Goal: Information Seeking & Learning: Learn about a topic

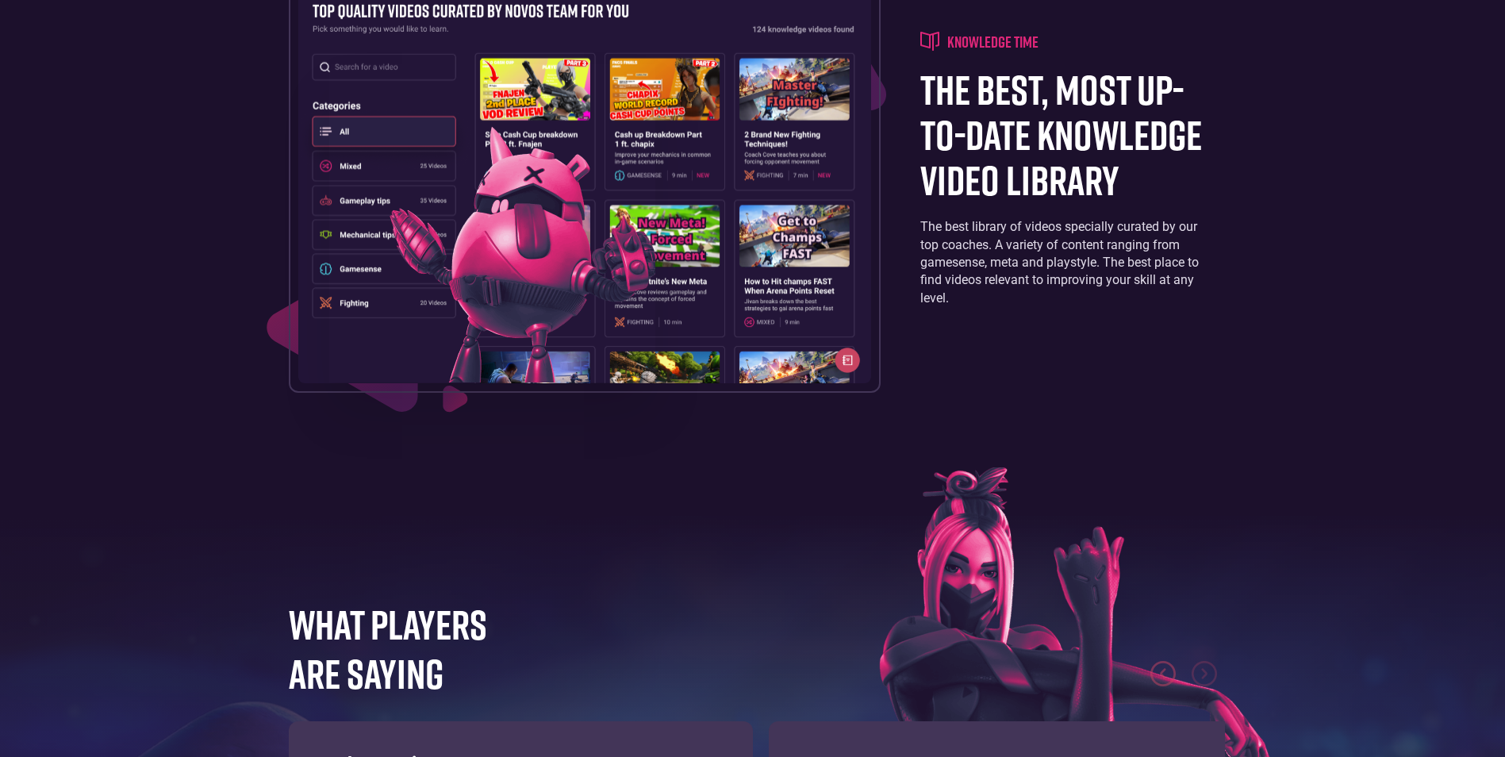
scroll to position [2618, 0]
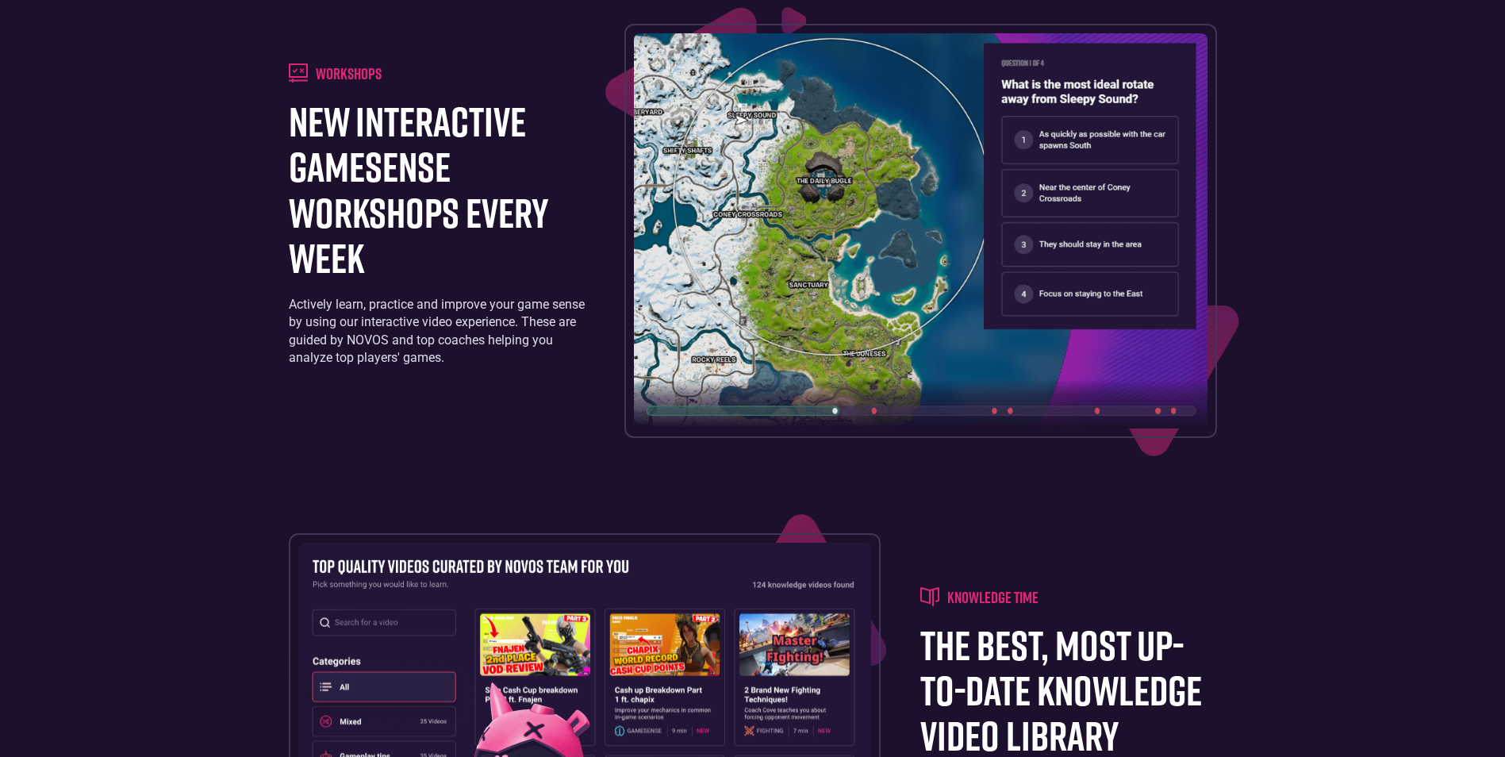
click at [880, 401] on img at bounding box center [920, 230] width 573 height 395
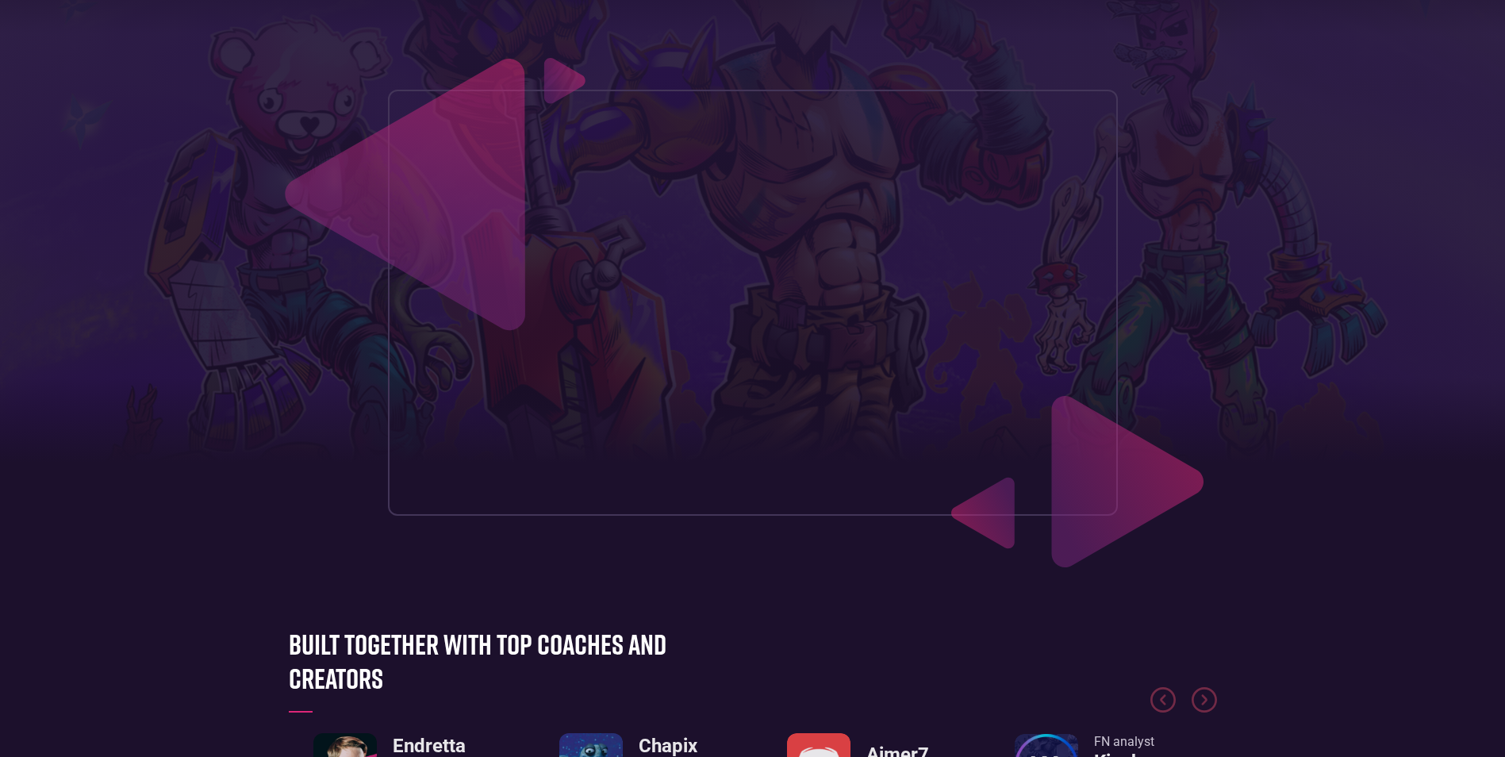
scroll to position [0, 0]
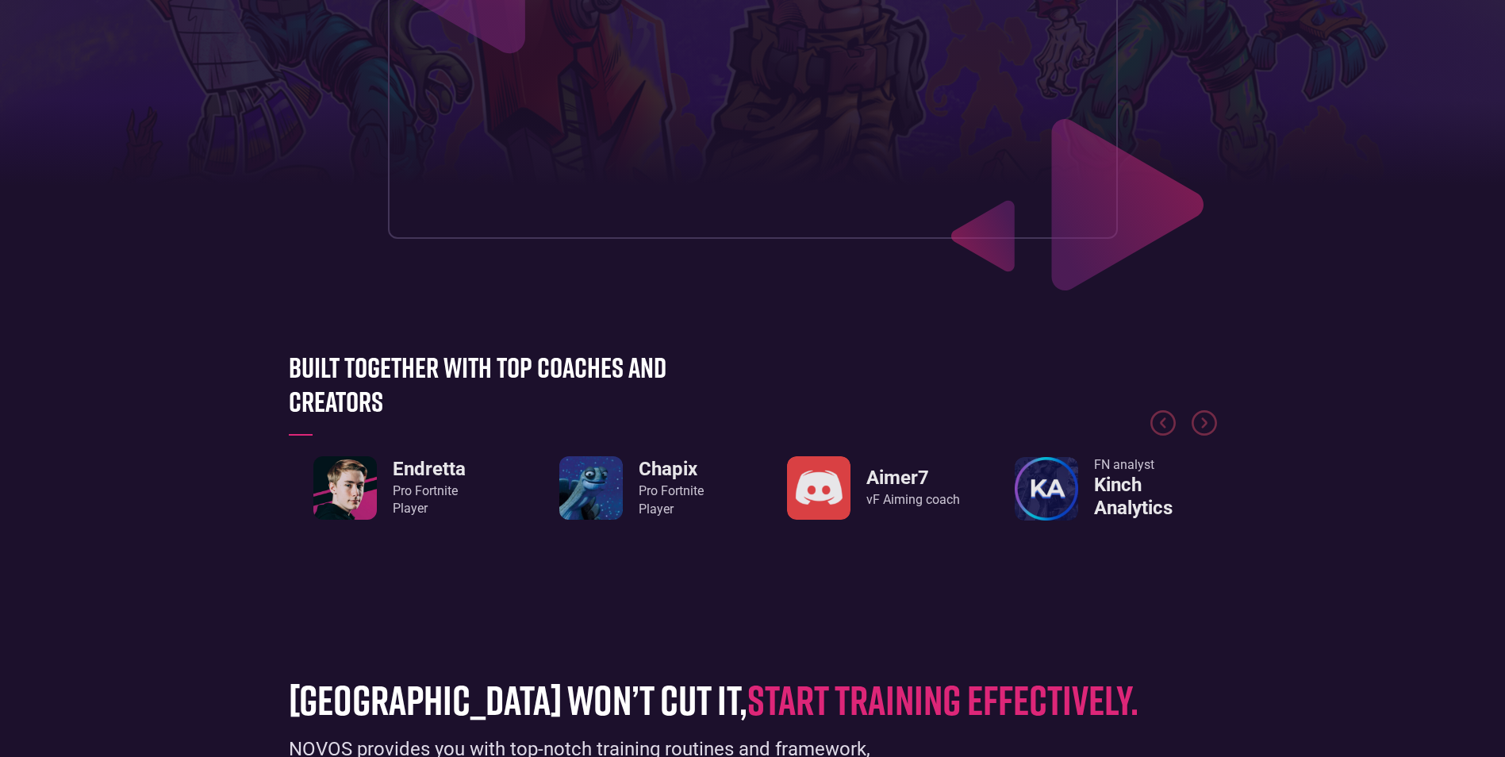
scroll to position [555, 0]
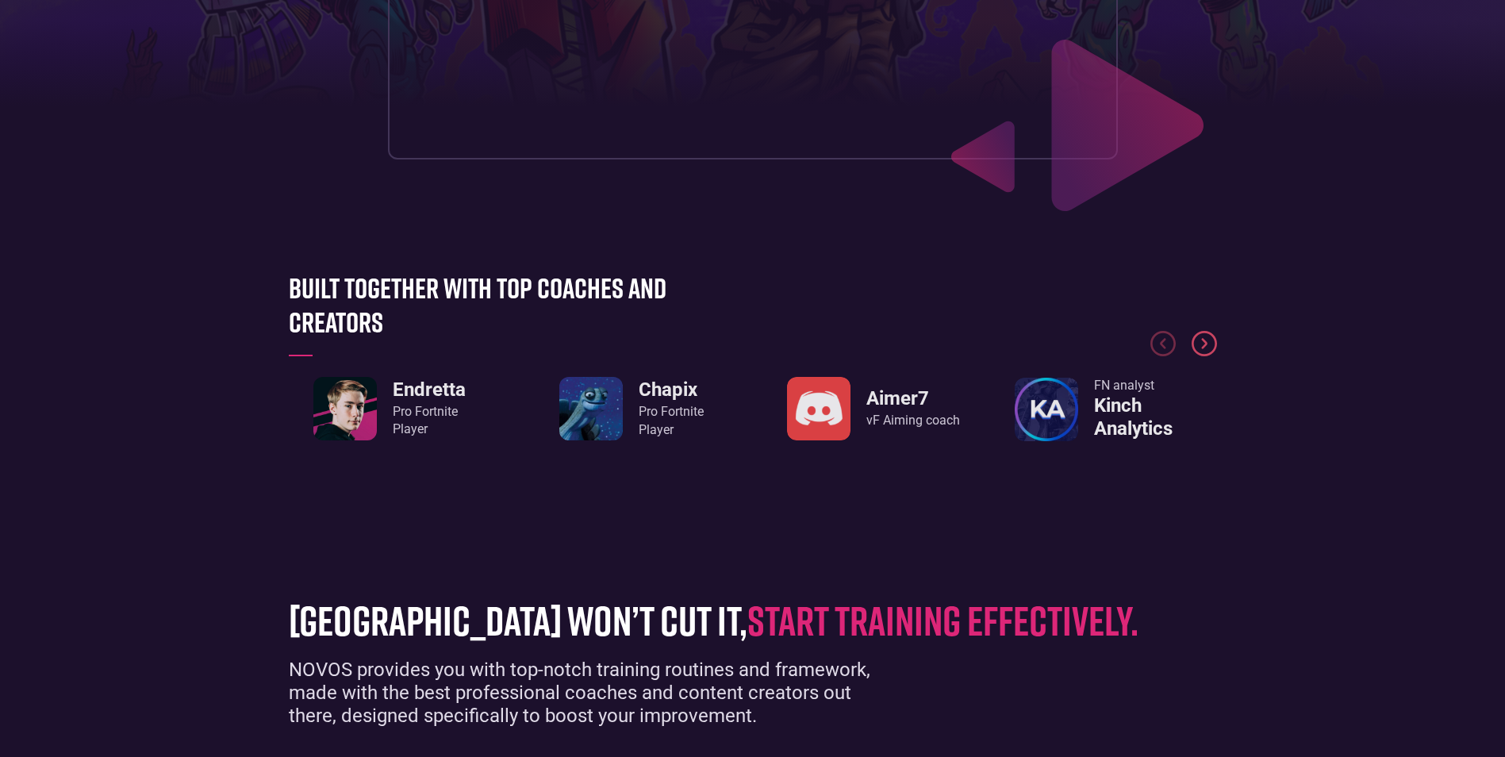
click at [1204, 347] on img "Next slide" at bounding box center [1203, 343] width 25 height 25
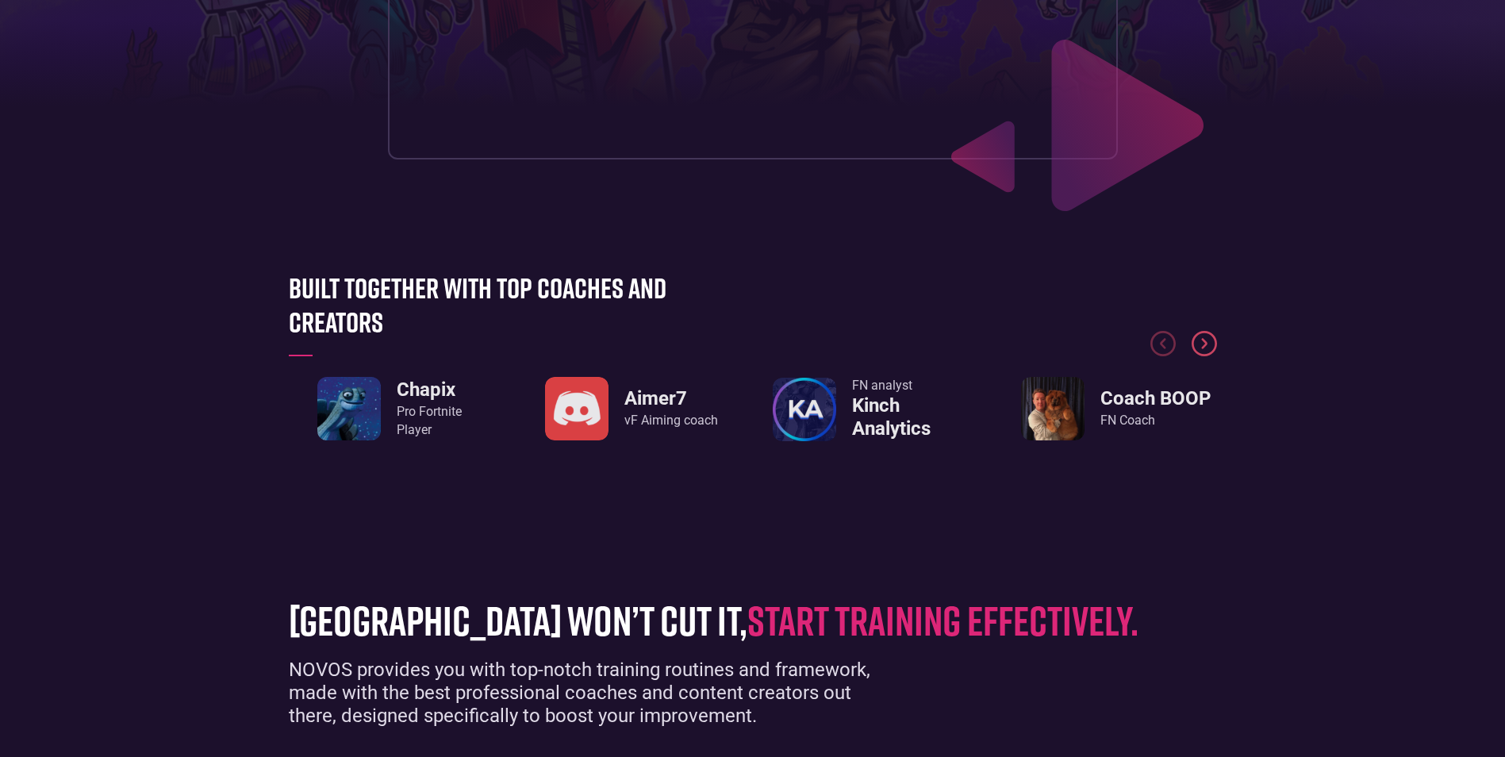
click at [1204, 347] on img "Next slide" at bounding box center [1203, 343] width 25 height 25
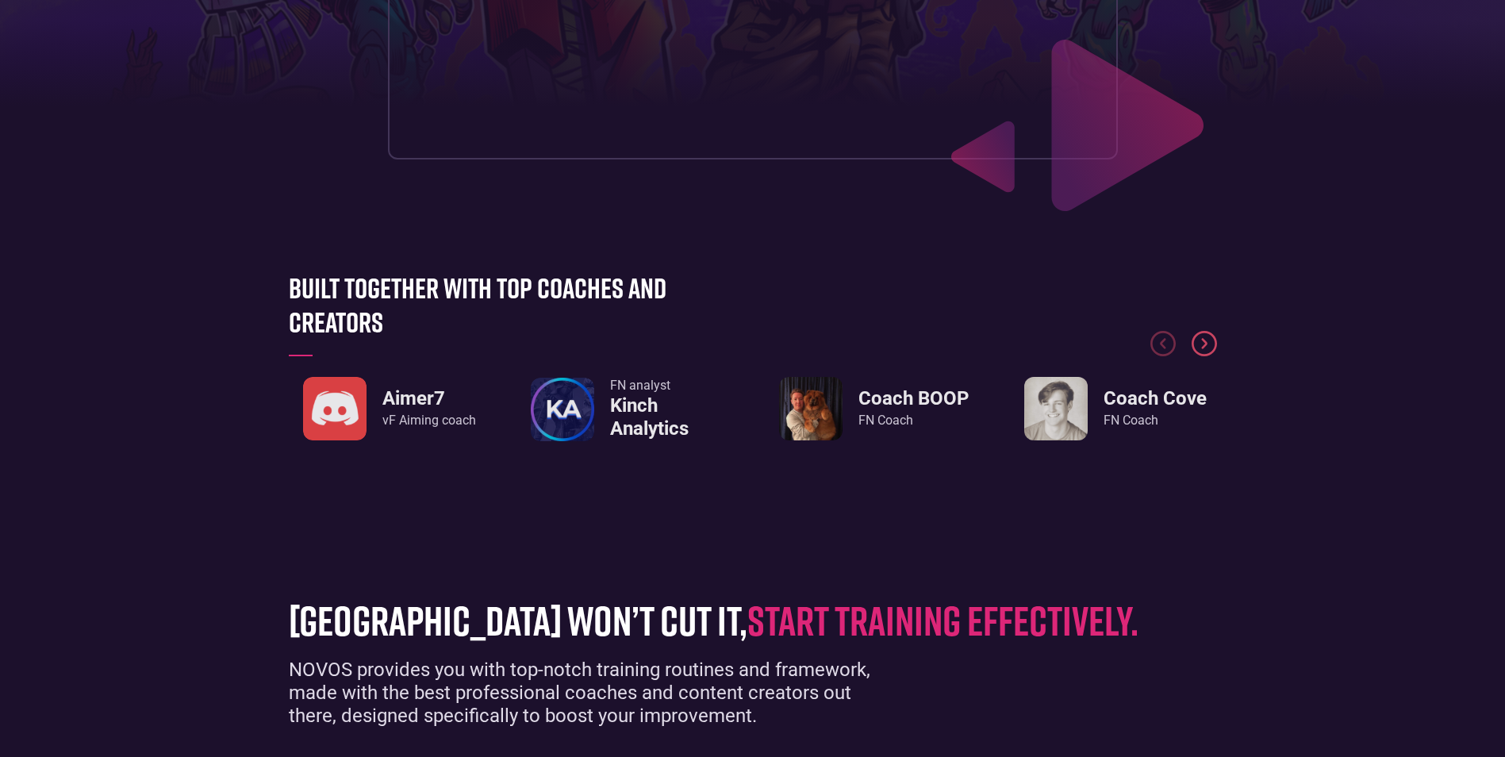
click at [1204, 347] on img "Next slide" at bounding box center [1203, 343] width 25 height 25
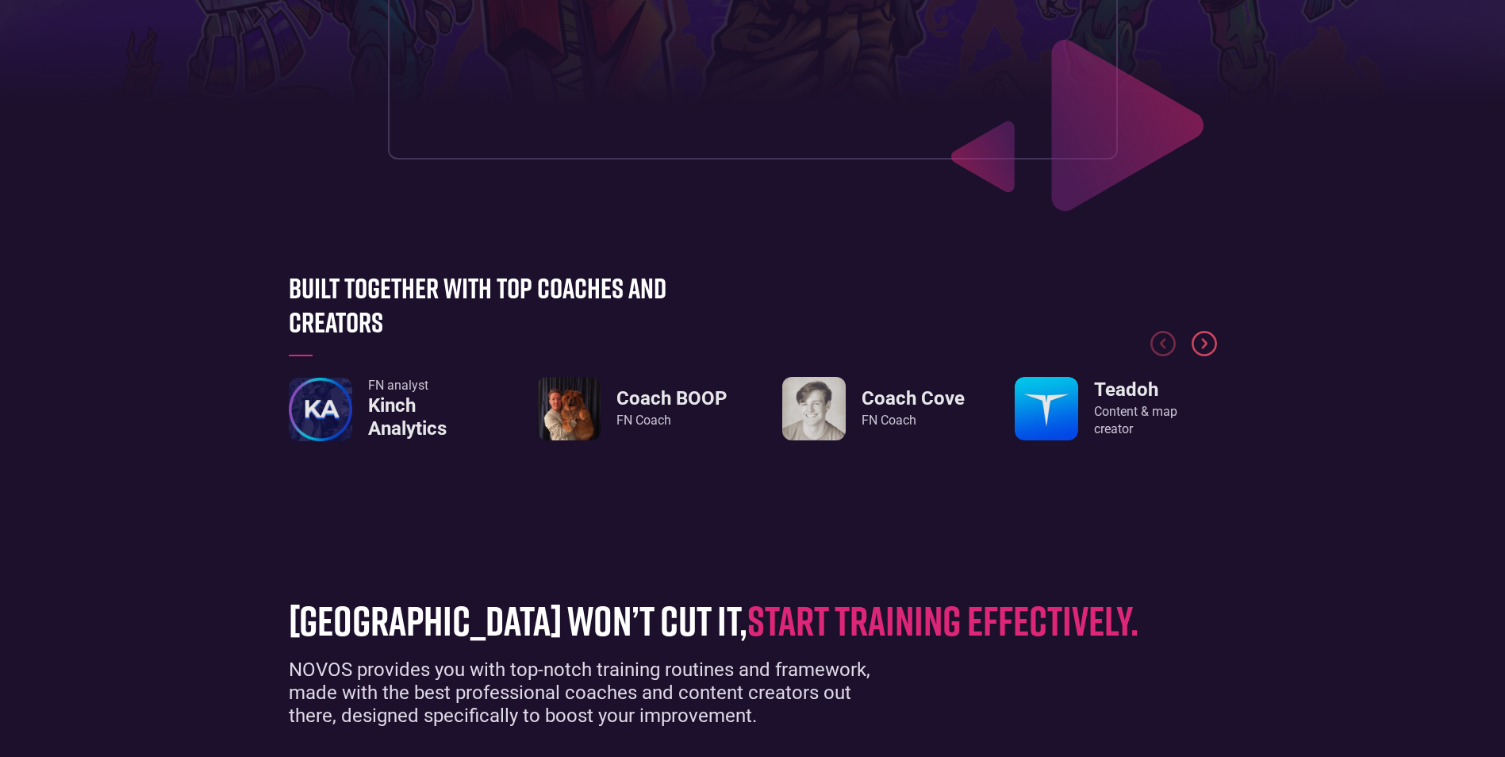
click at [1204, 347] on img "Next slide" at bounding box center [1203, 343] width 25 height 25
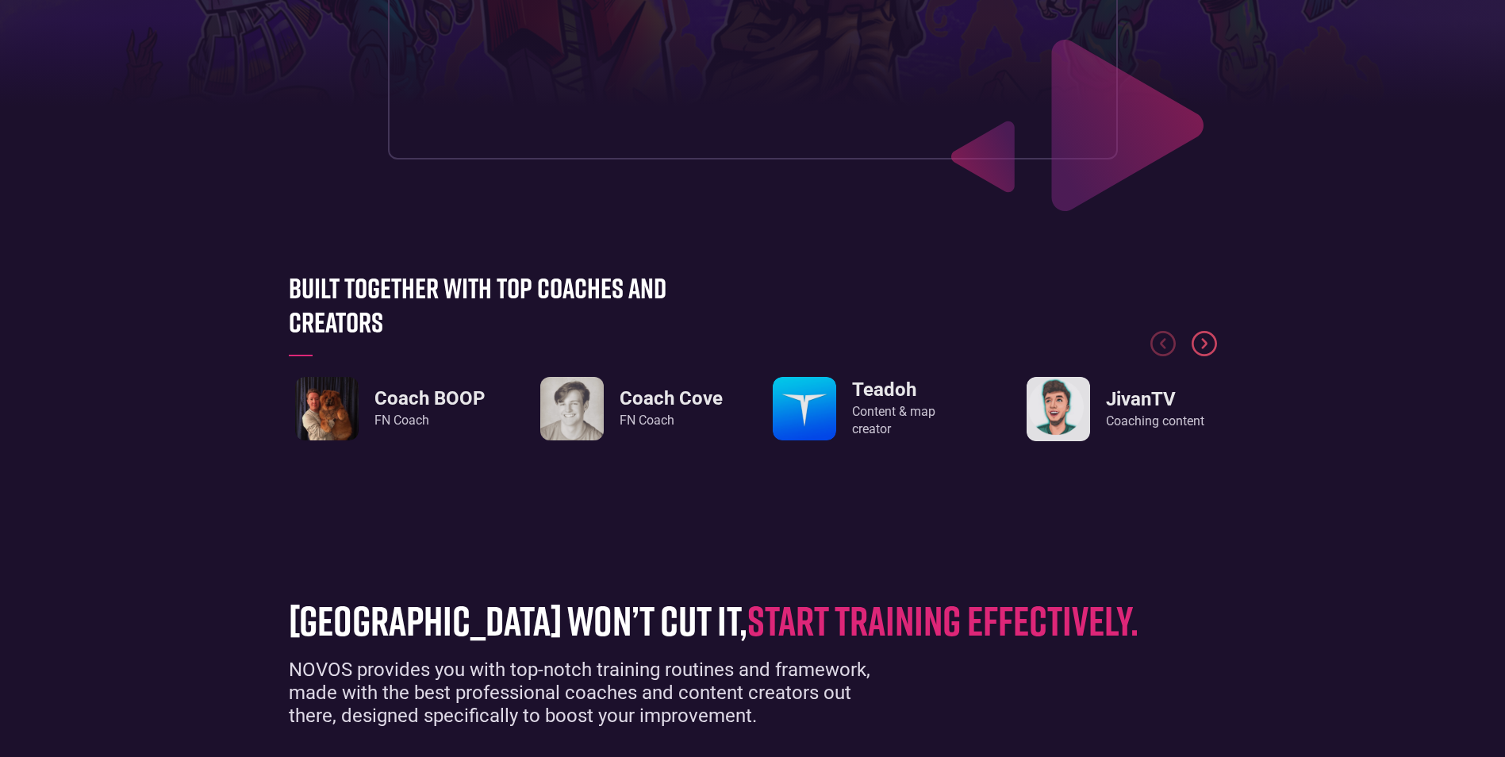
click at [1206, 347] on img "Next slide" at bounding box center [1203, 343] width 25 height 25
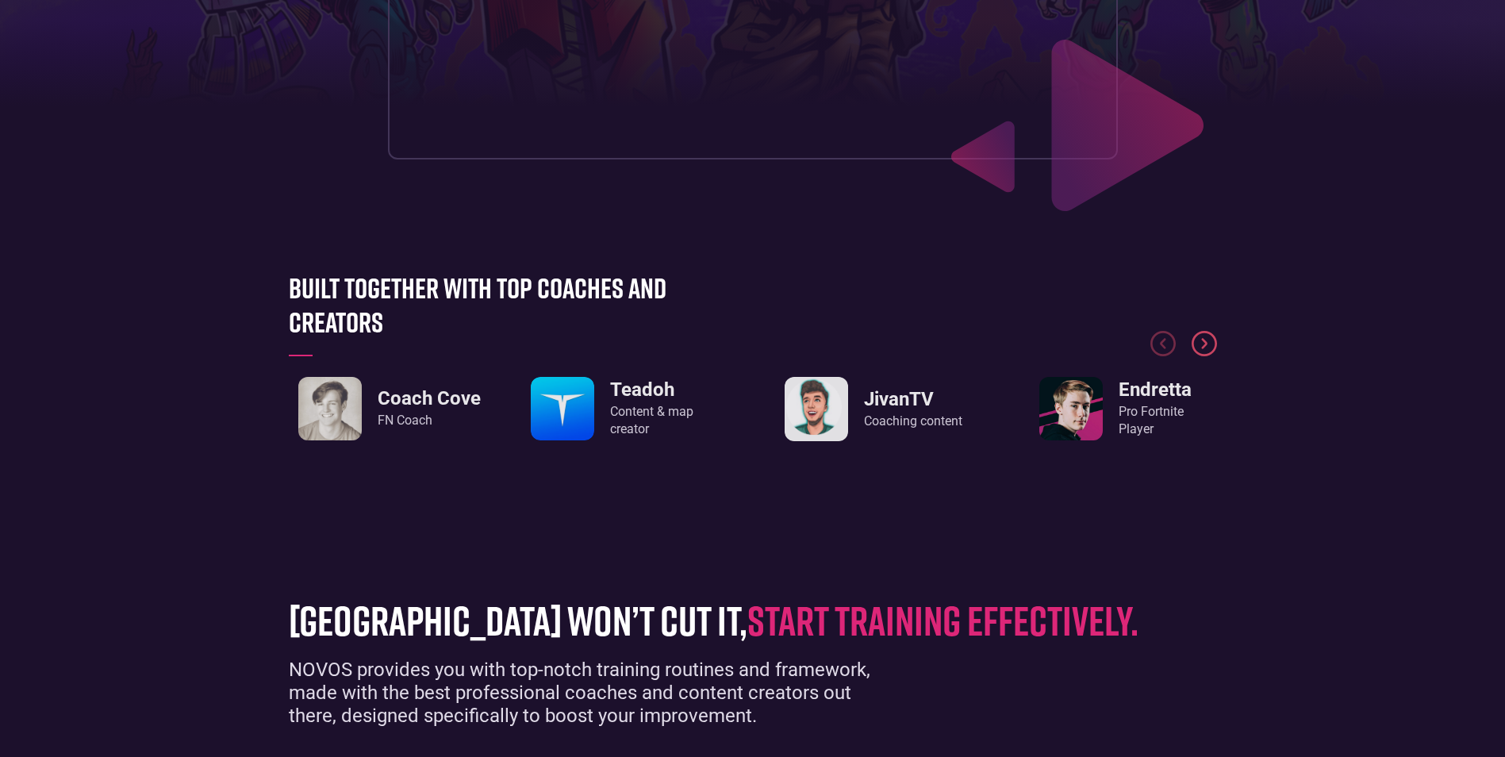
click at [1206, 347] on img "Next slide" at bounding box center [1203, 343] width 25 height 25
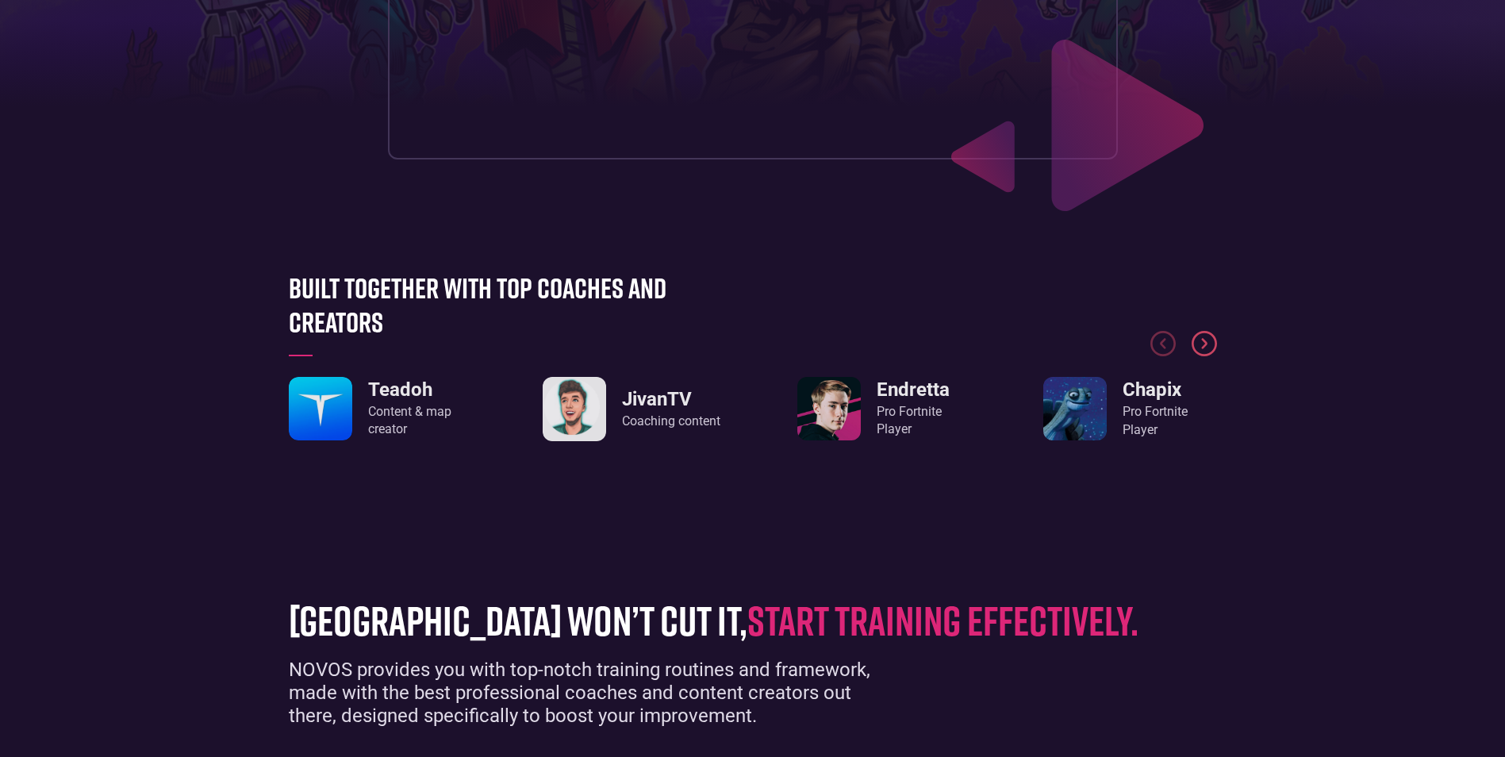
click at [1206, 347] on img "Next slide" at bounding box center [1203, 343] width 25 height 25
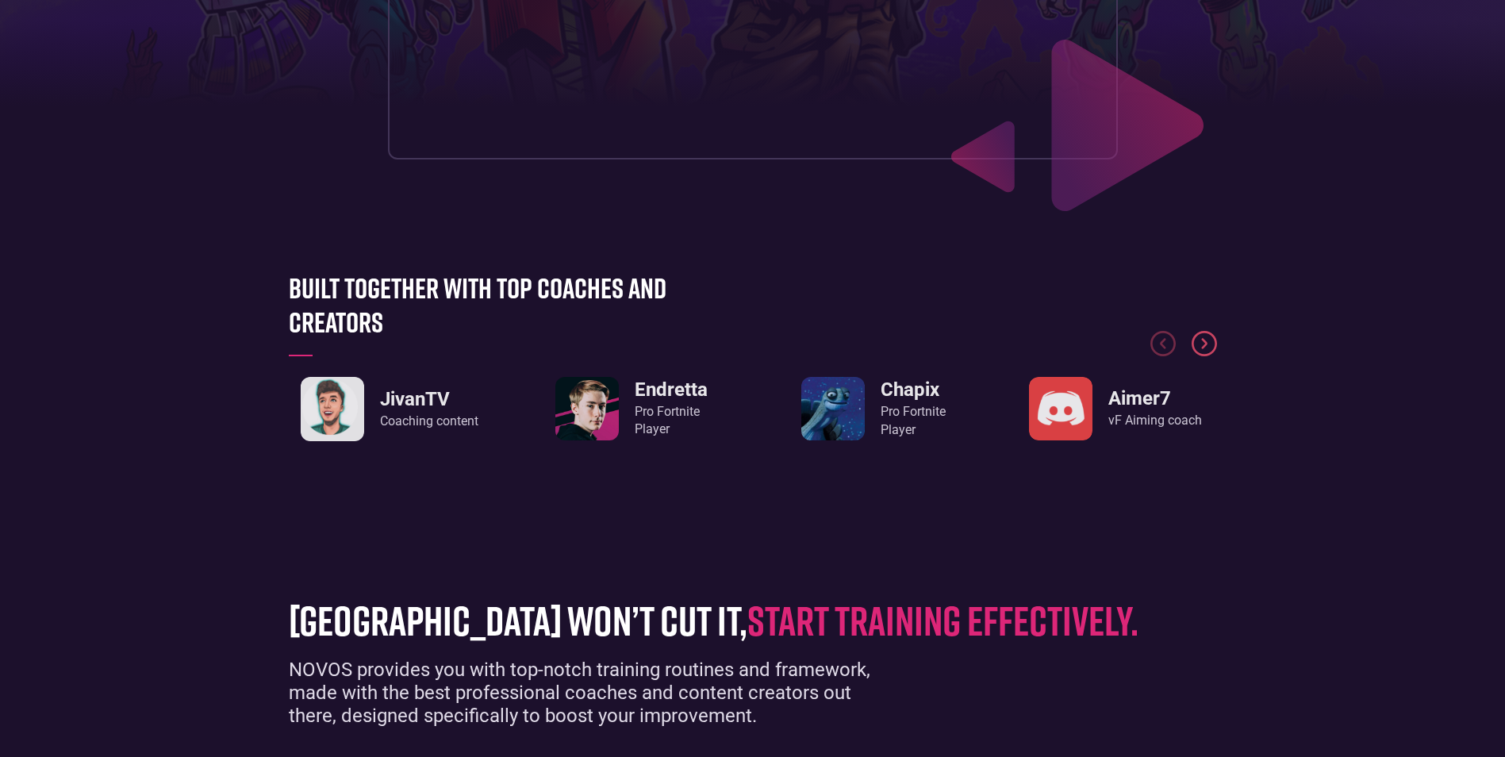
click at [1206, 347] on img "Next slide" at bounding box center [1203, 343] width 25 height 25
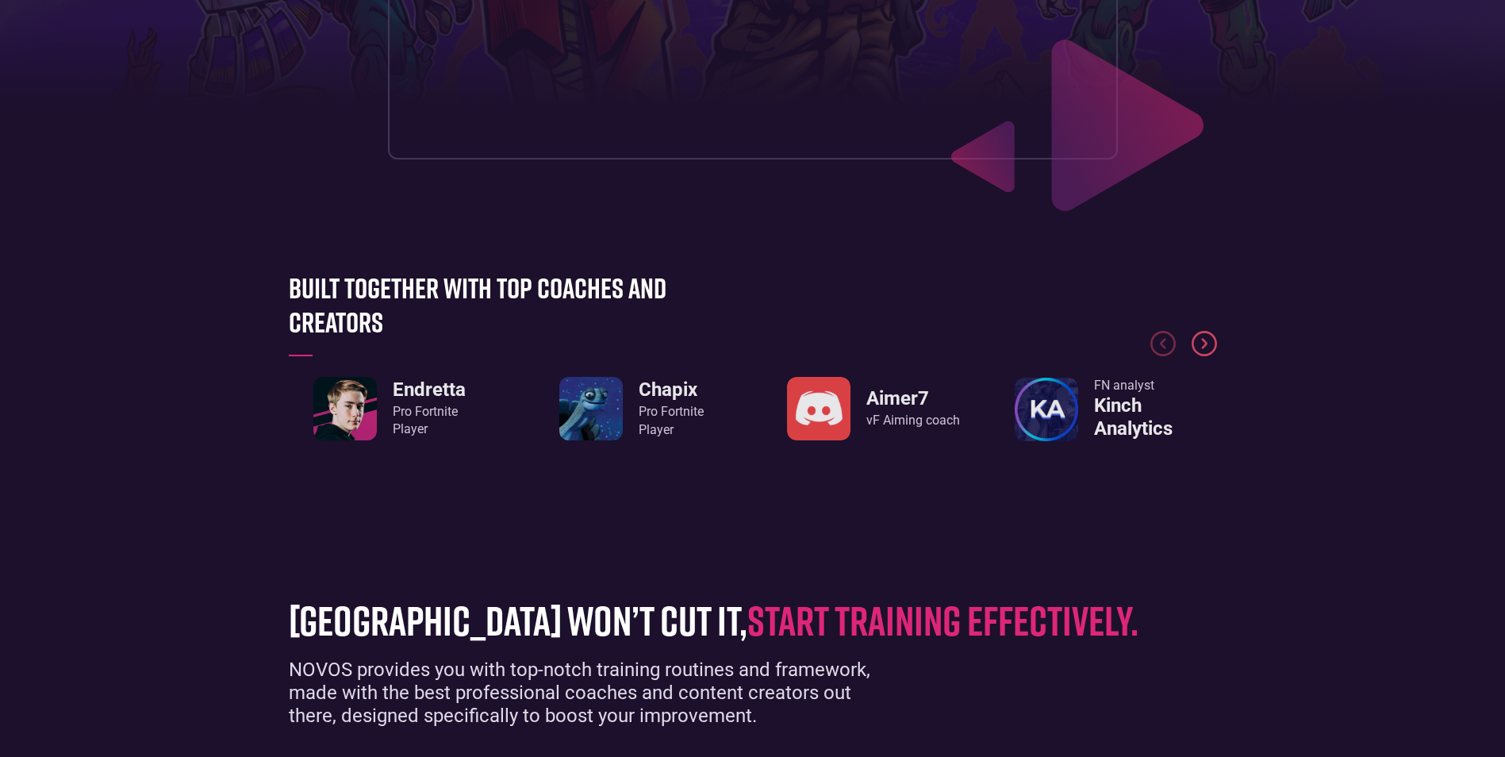
click at [1207, 347] on img "Next slide" at bounding box center [1203, 343] width 25 height 25
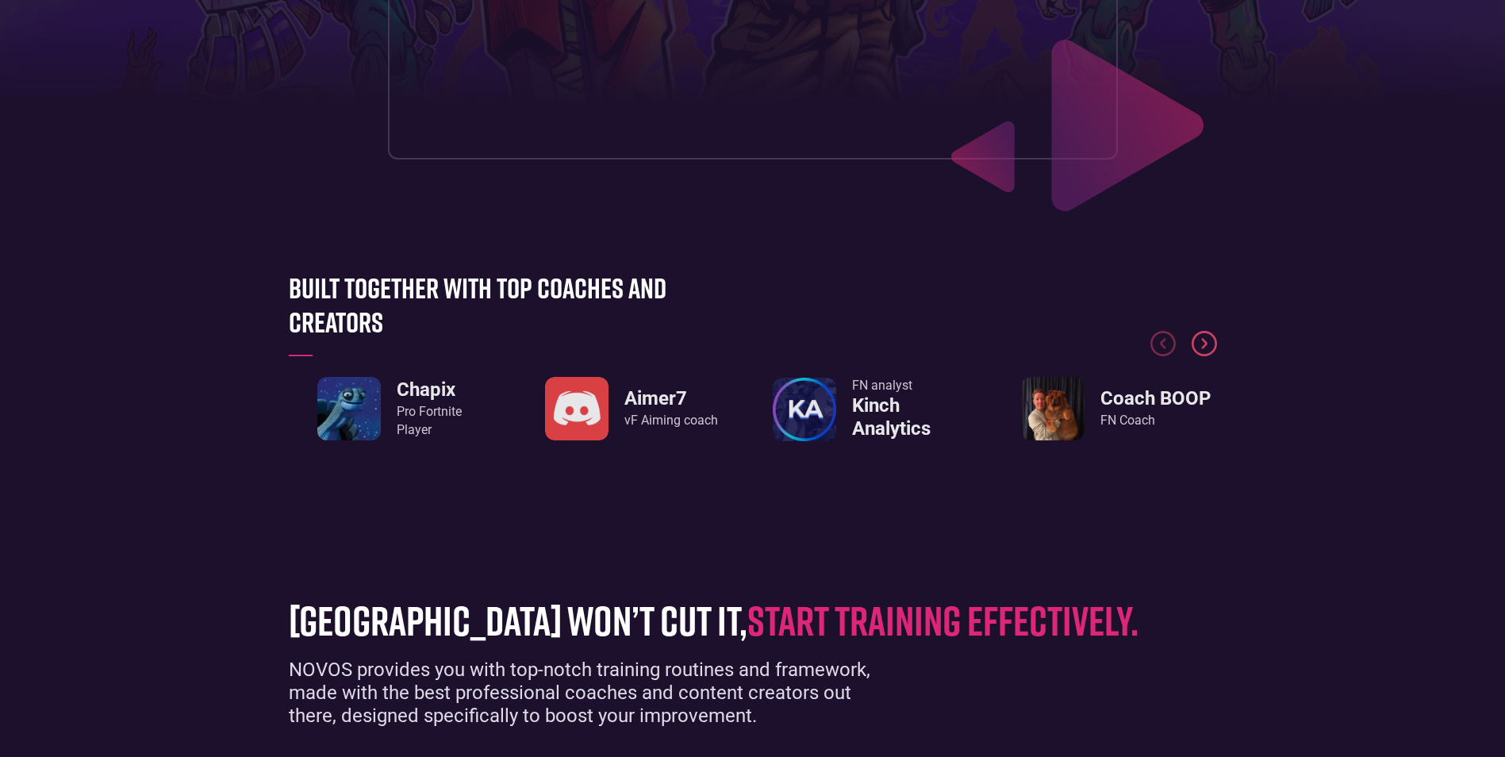
click at [1207, 347] on img "Next slide" at bounding box center [1203, 343] width 25 height 25
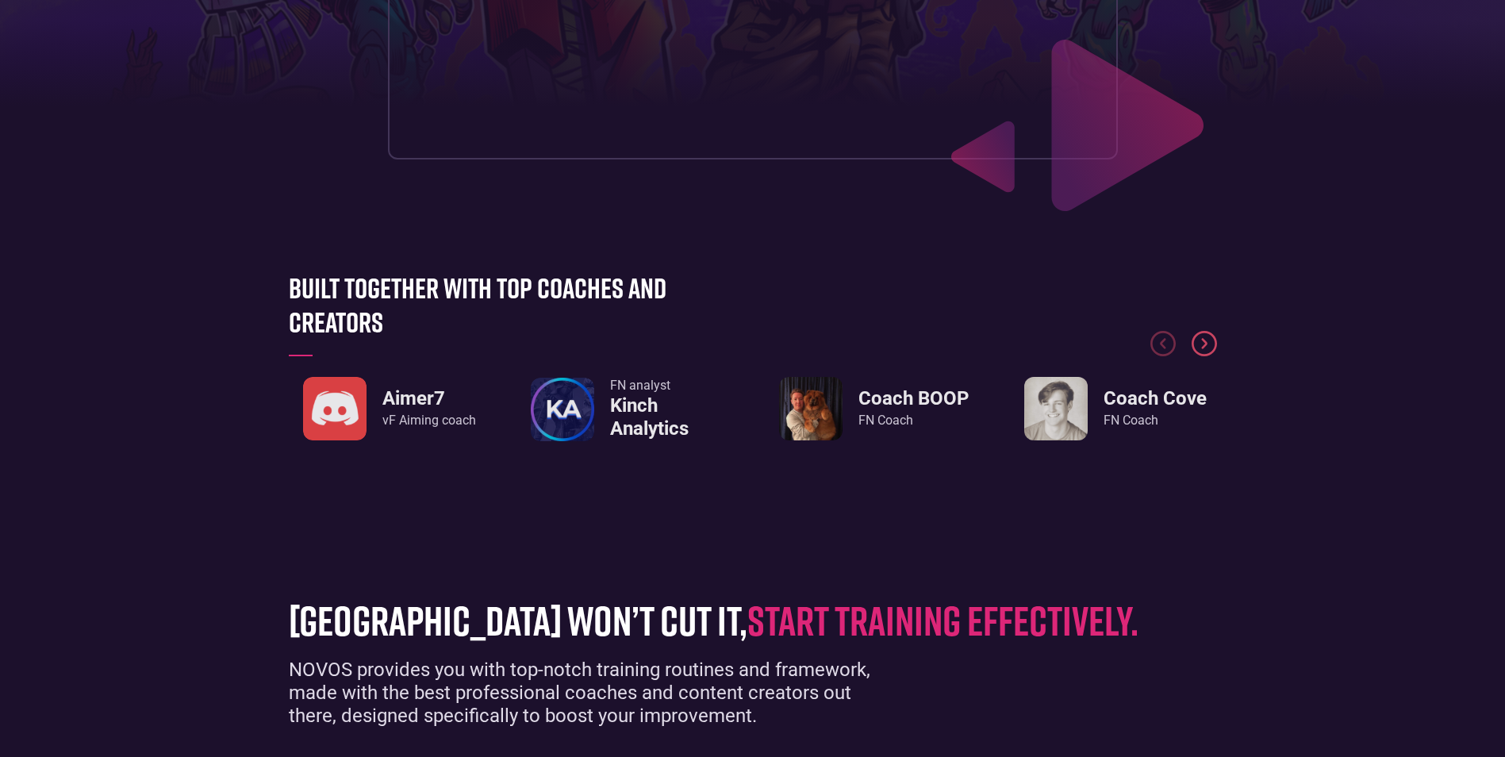
click at [1207, 347] on img "Next slide" at bounding box center [1203, 343] width 25 height 25
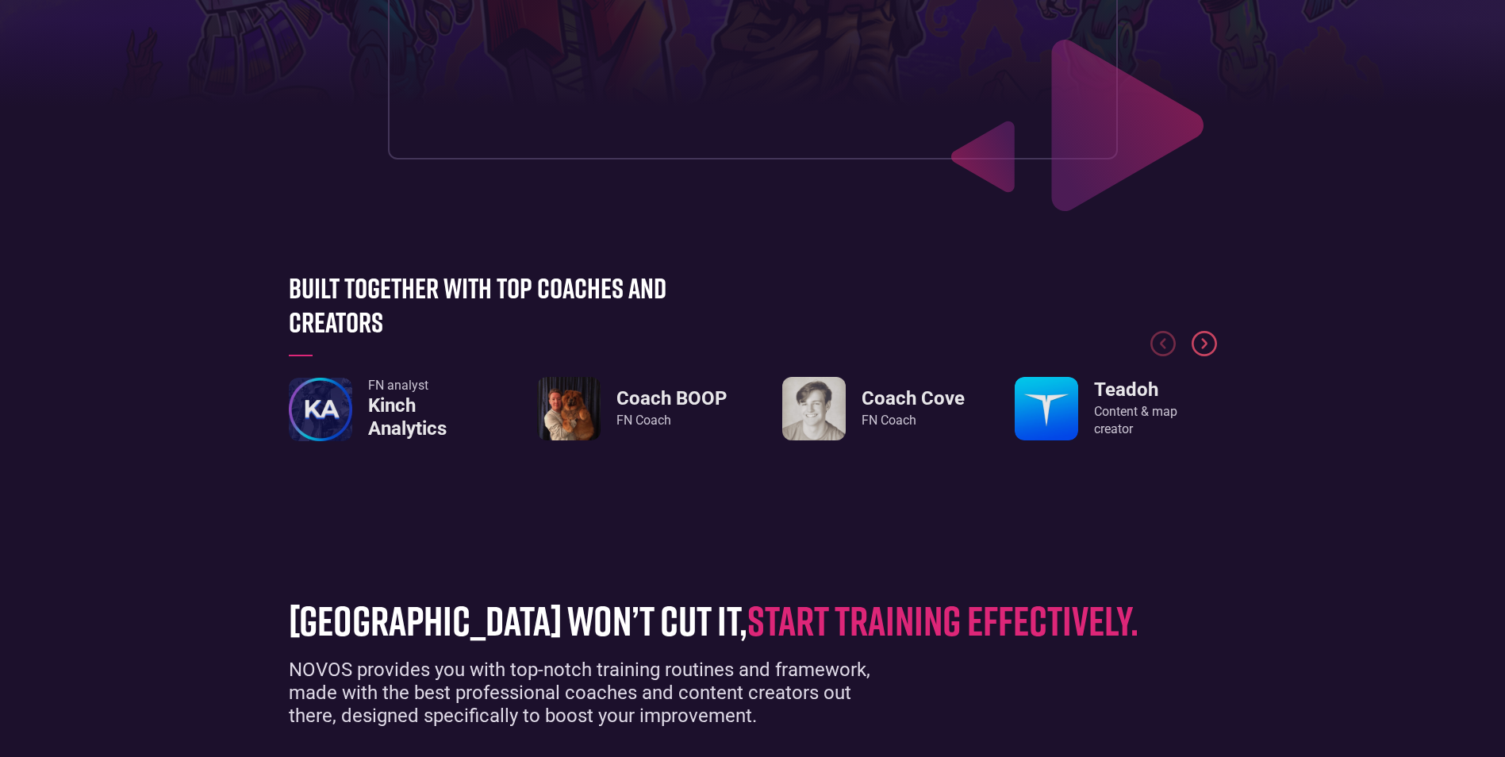
click at [1207, 347] on img "Next slide" at bounding box center [1203, 343] width 25 height 25
click at [1208, 347] on img "Next slide" at bounding box center [1203, 343] width 25 height 25
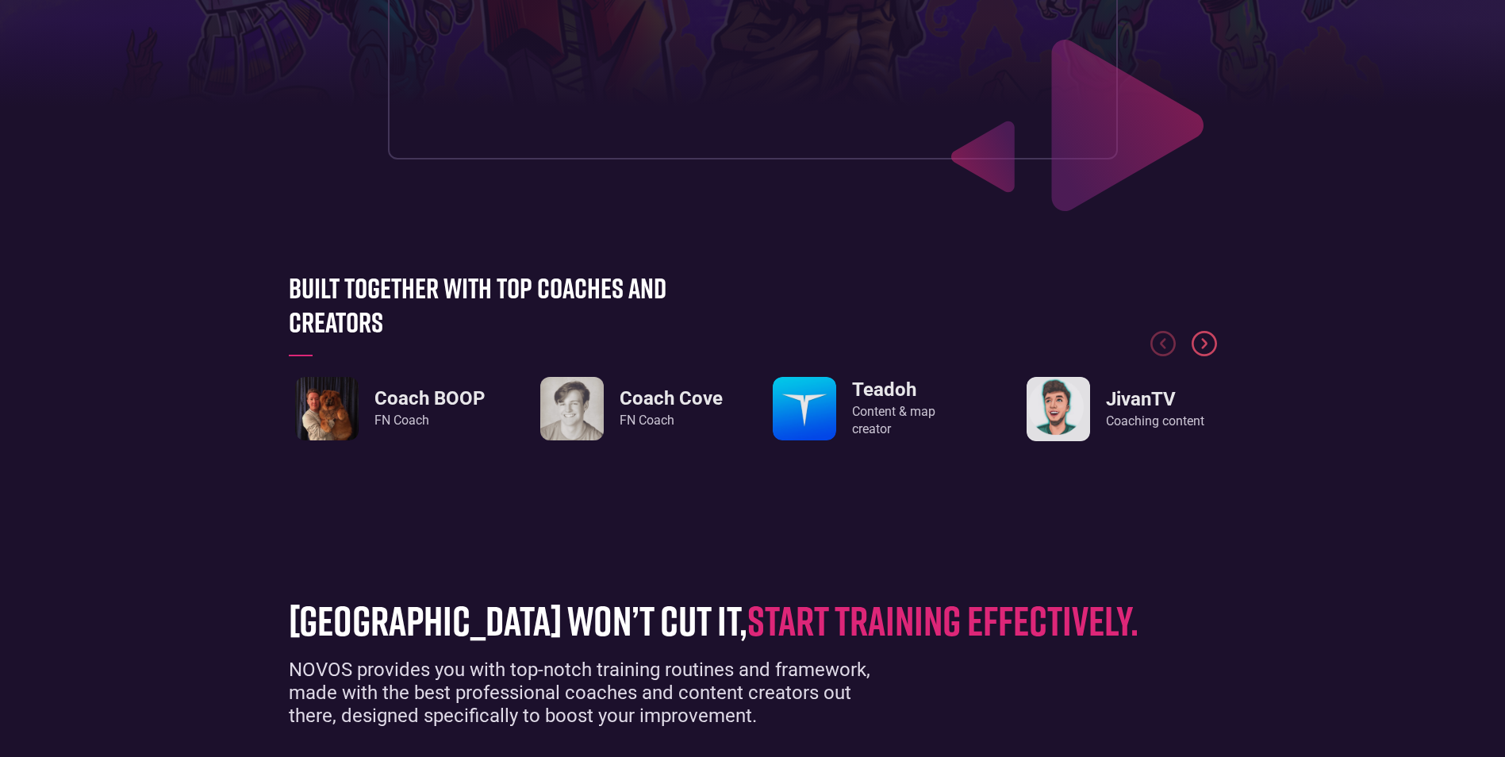
click at [1207, 347] on img "Next slide" at bounding box center [1203, 343] width 25 height 25
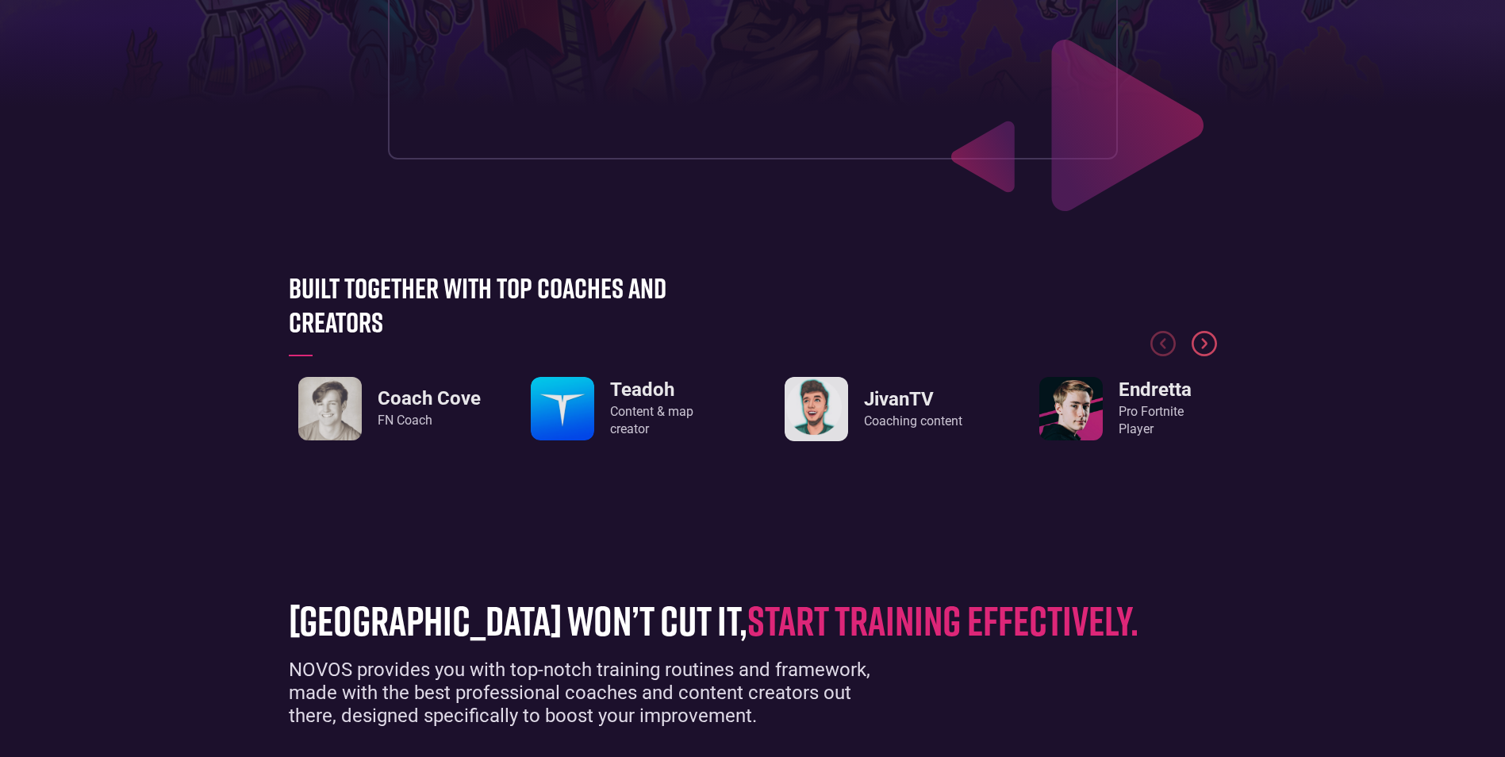
click at [1208, 347] on img "Next slide" at bounding box center [1203, 343] width 25 height 25
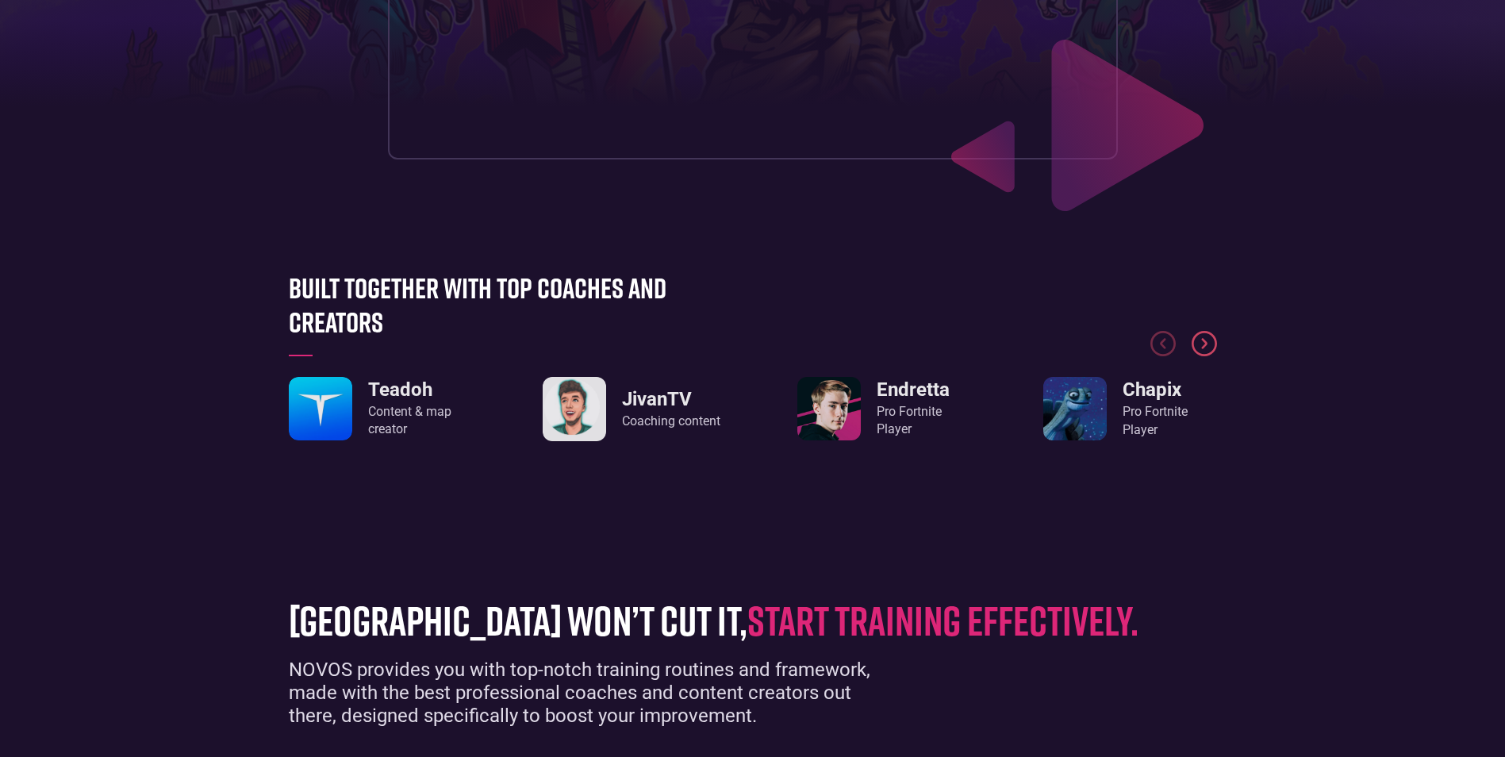
click at [1210, 347] on img "Next slide" at bounding box center [1203, 343] width 25 height 25
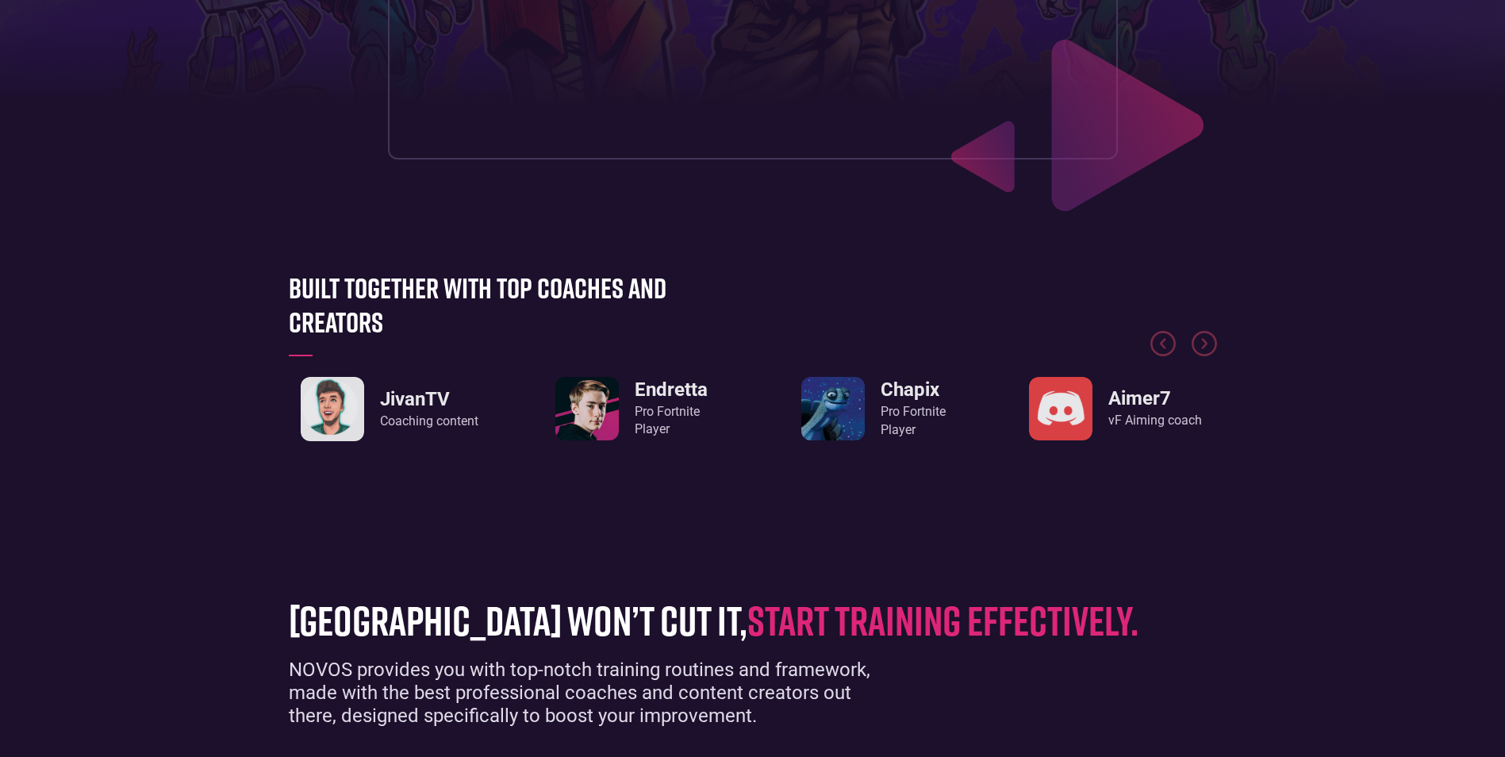
click at [411, 397] on h3 "JivanTV" at bounding box center [429, 399] width 98 height 23
click at [391, 397] on h3 "JivanTV" at bounding box center [429, 399] width 98 height 23
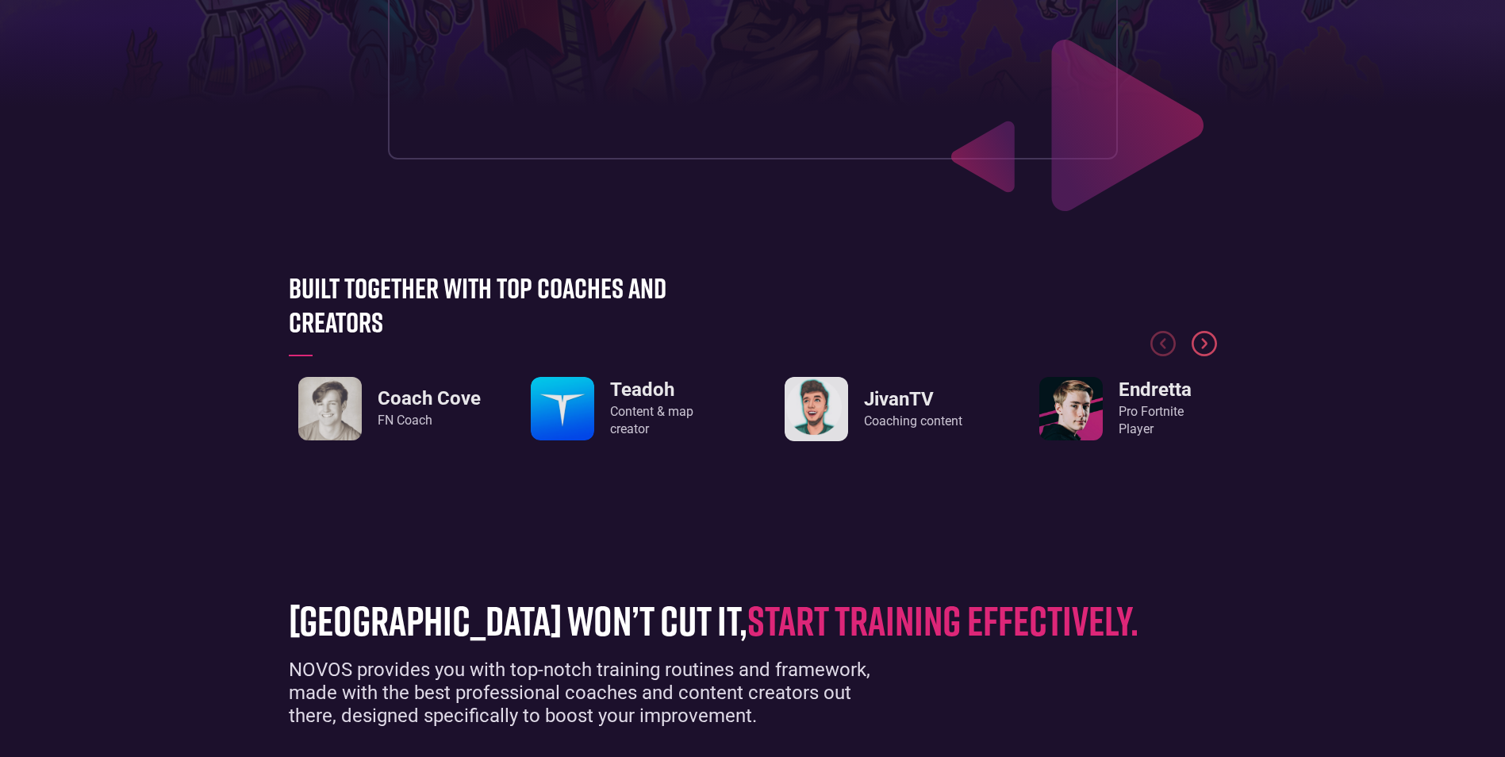
click at [1203, 351] on img "Next slide" at bounding box center [1203, 343] width 25 height 25
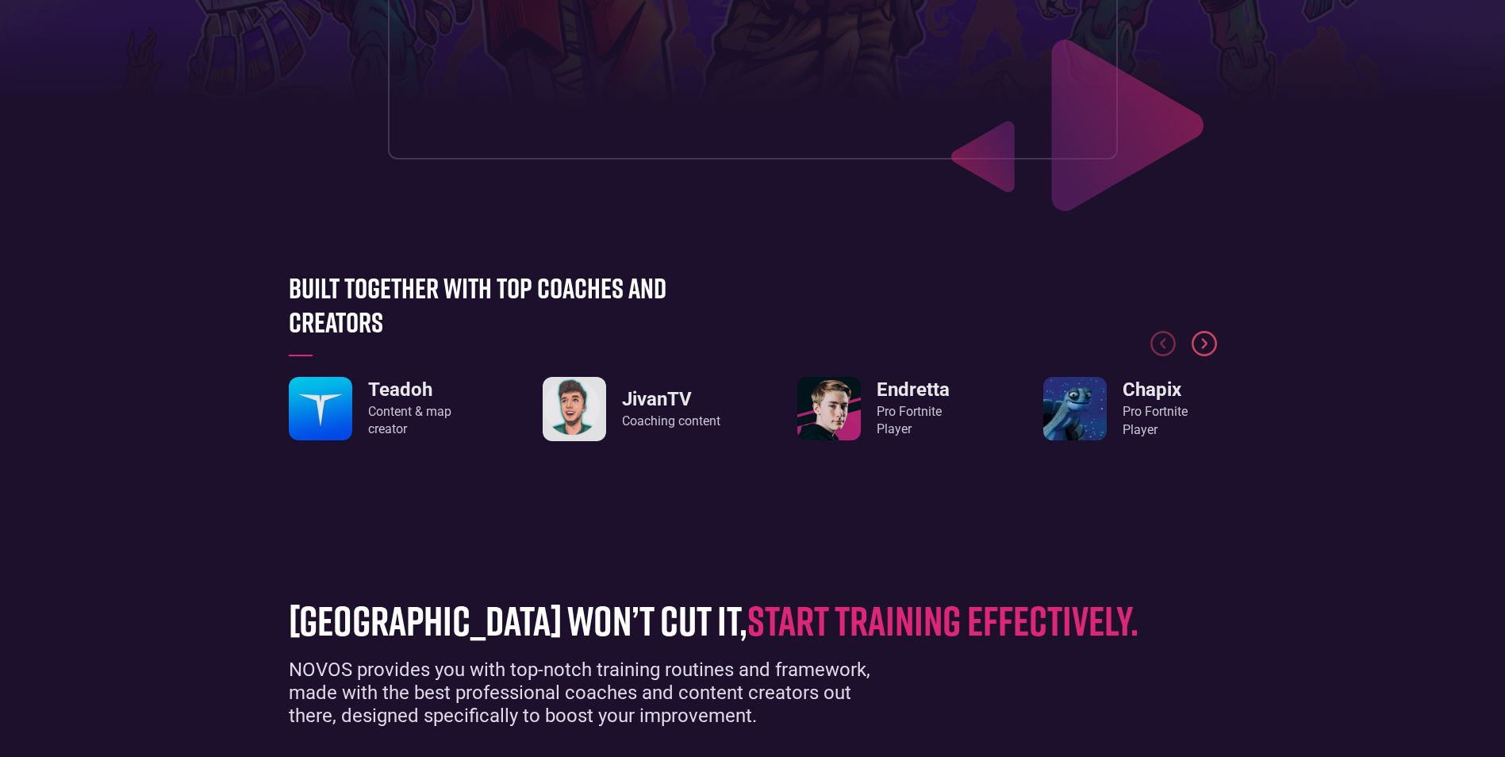
click at [1203, 351] on img "Next slide" at bounding box center [1203, 343] width 25 height 25
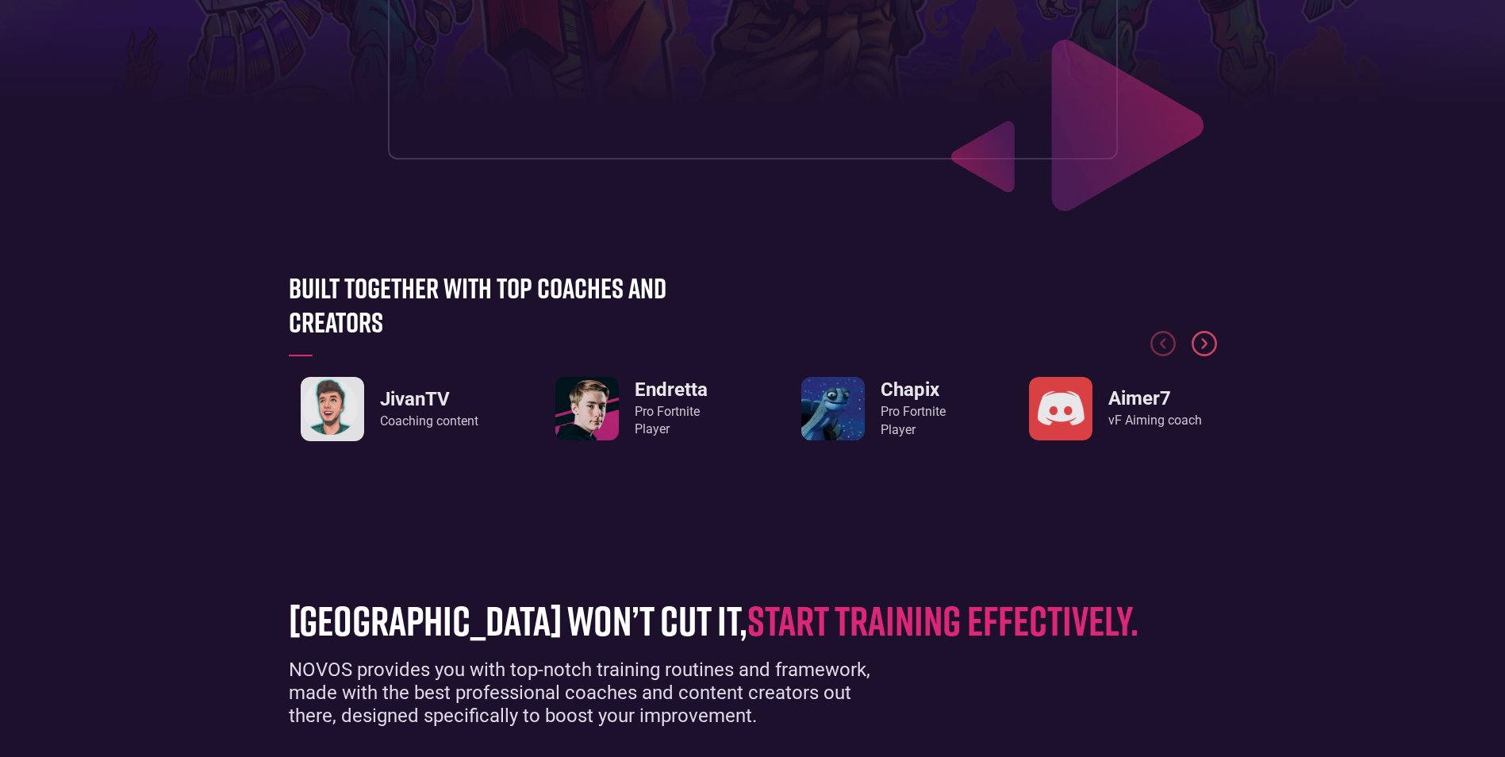
click at [1199, 339] on img "Next slide" at bounding box center [1203, 343] width 25 height 25
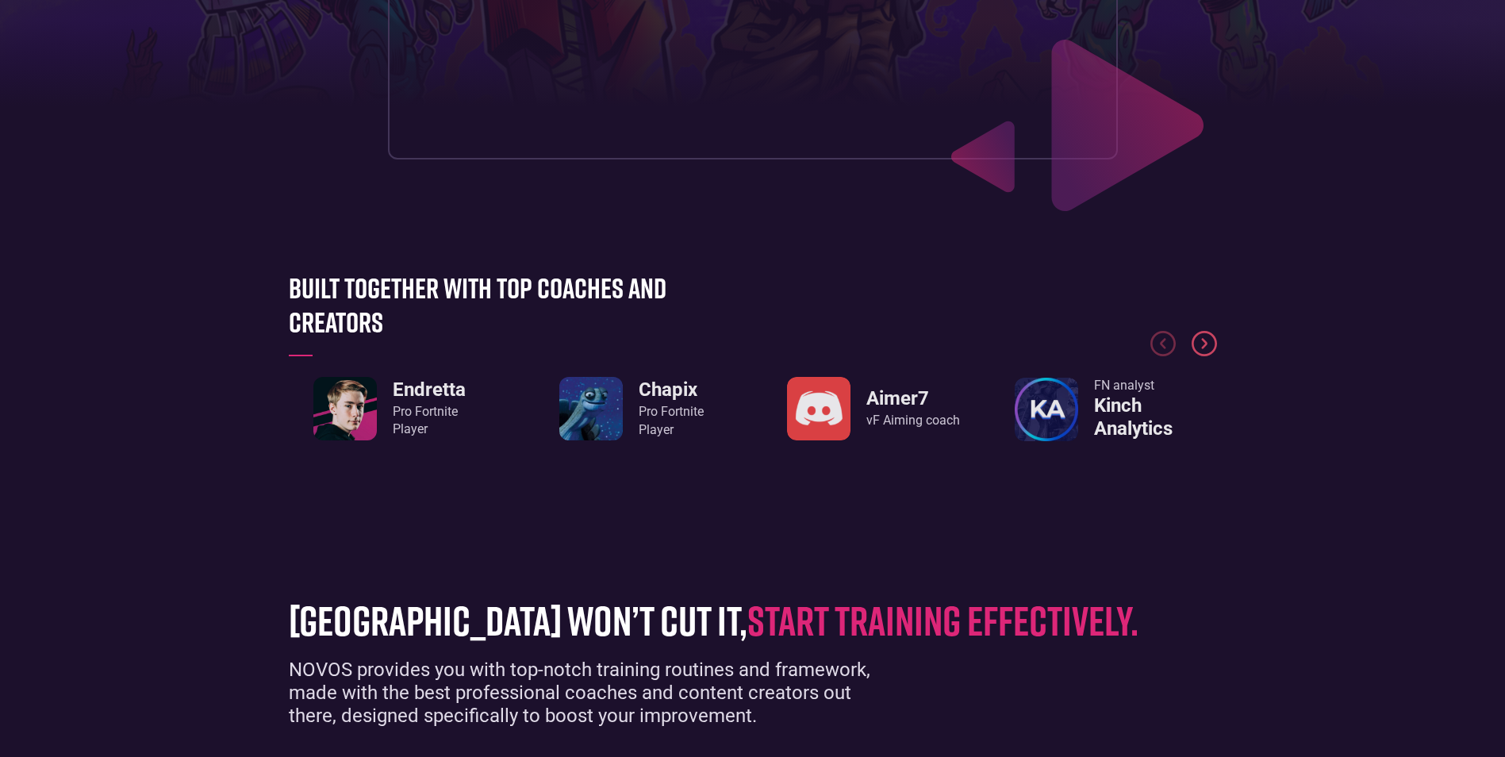
click at [1199, 339] on img "Next slide" at bounding box center [1203, 343] width 25 height 25
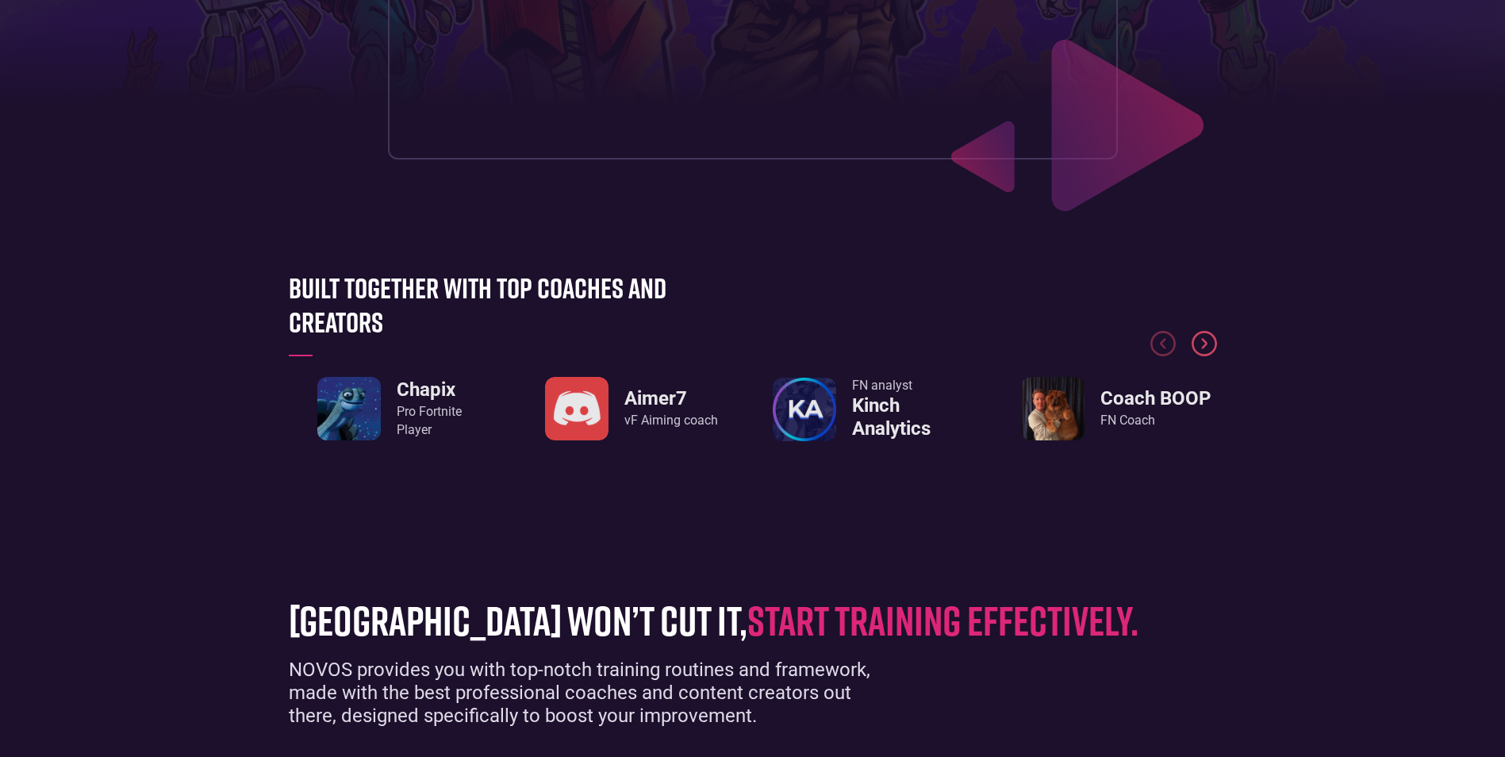
click at [1199, 339] on img "Next slide" at bounding box center [1203, 343] width 25 height 25
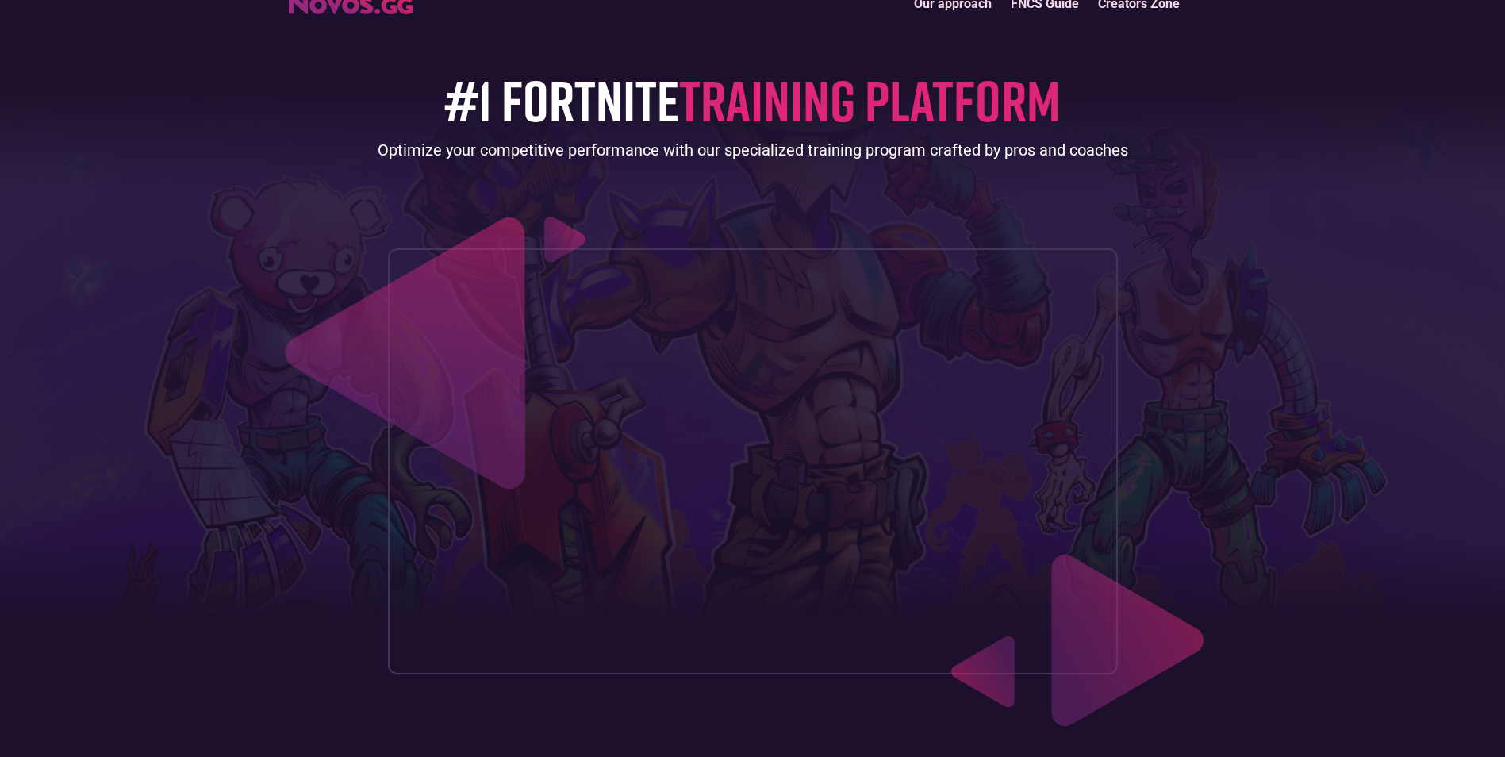
scroll to position [0, 0]
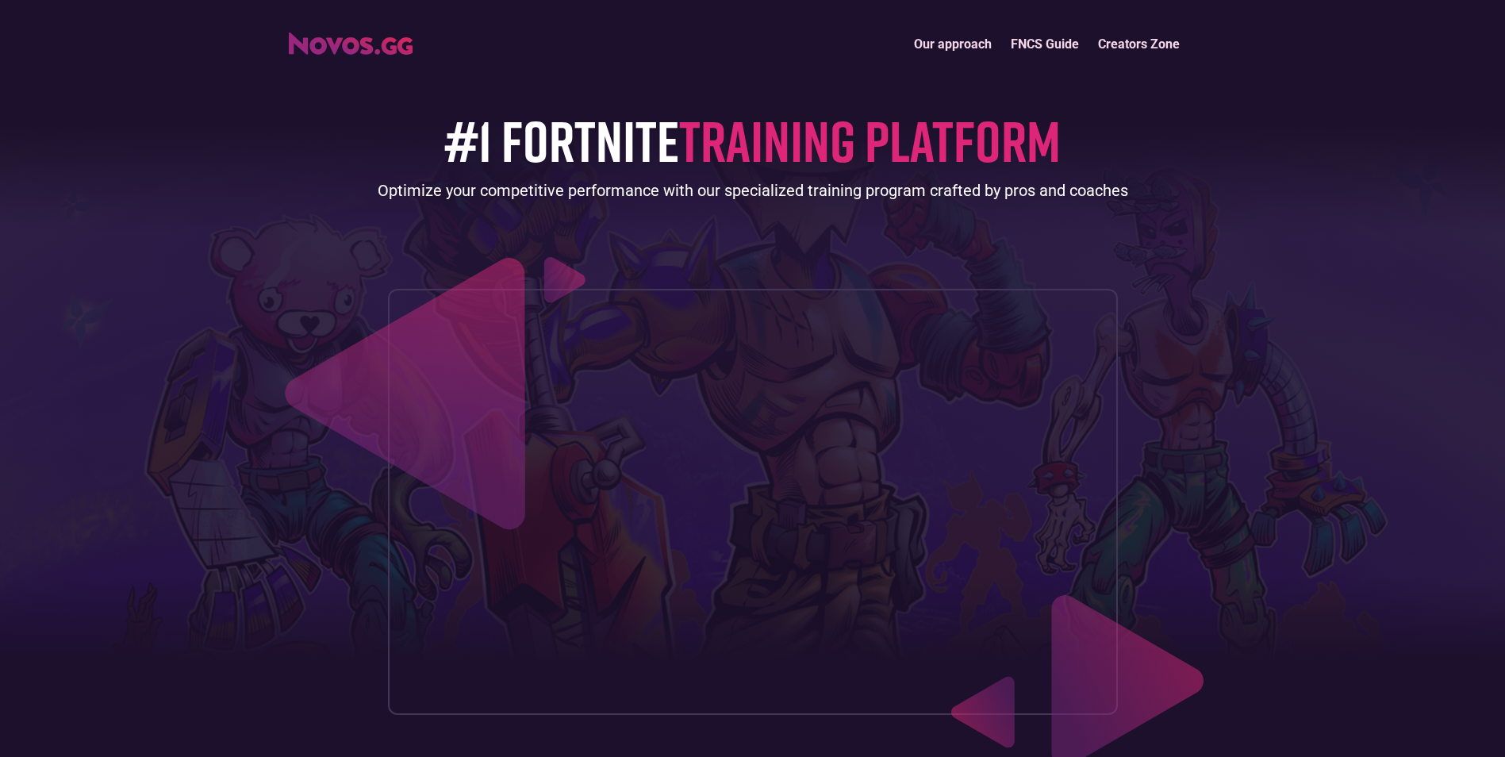
click at [952, 43] on link "Our approach" at bounding box center [952, 44] width 97 height 34
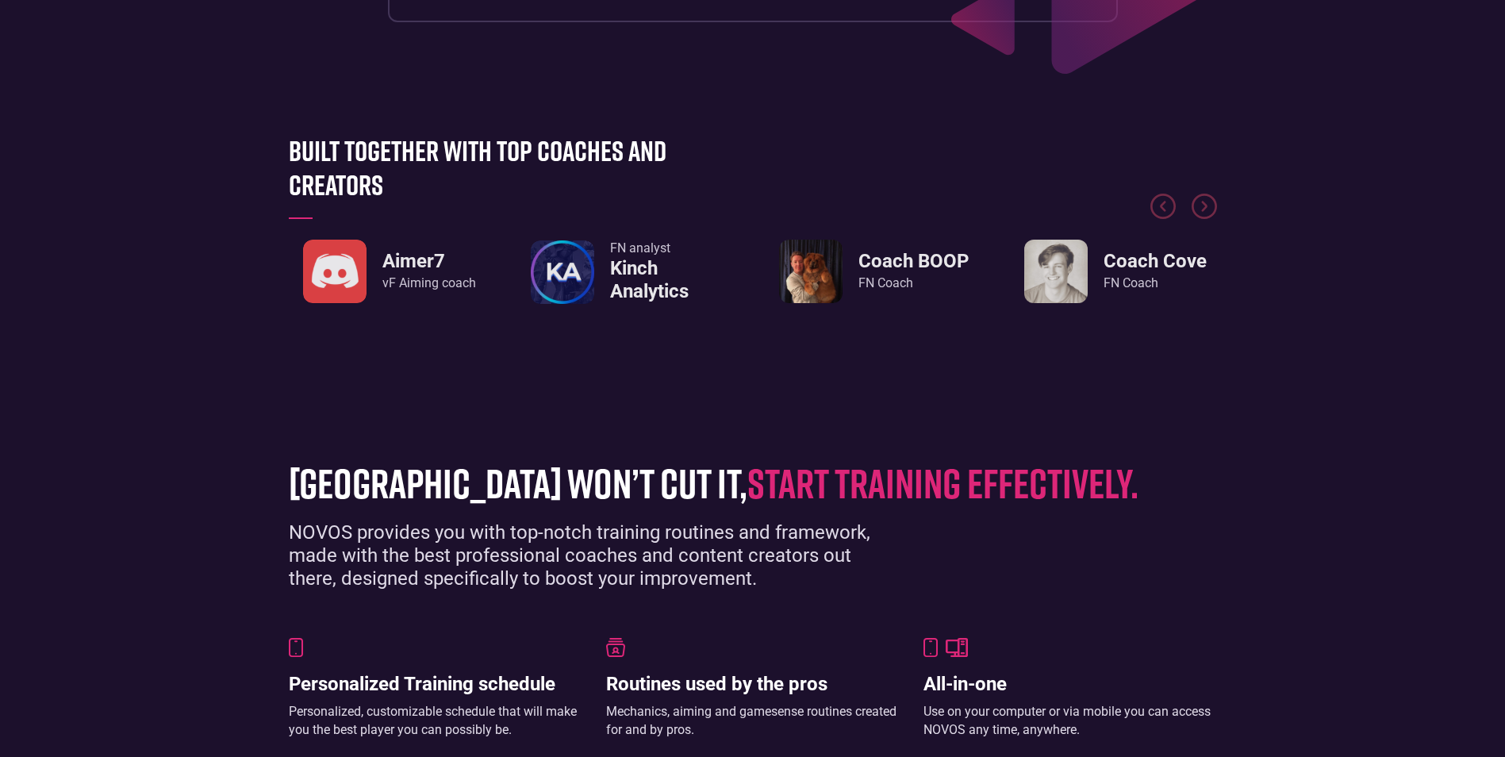
scroll to position [613, 0]
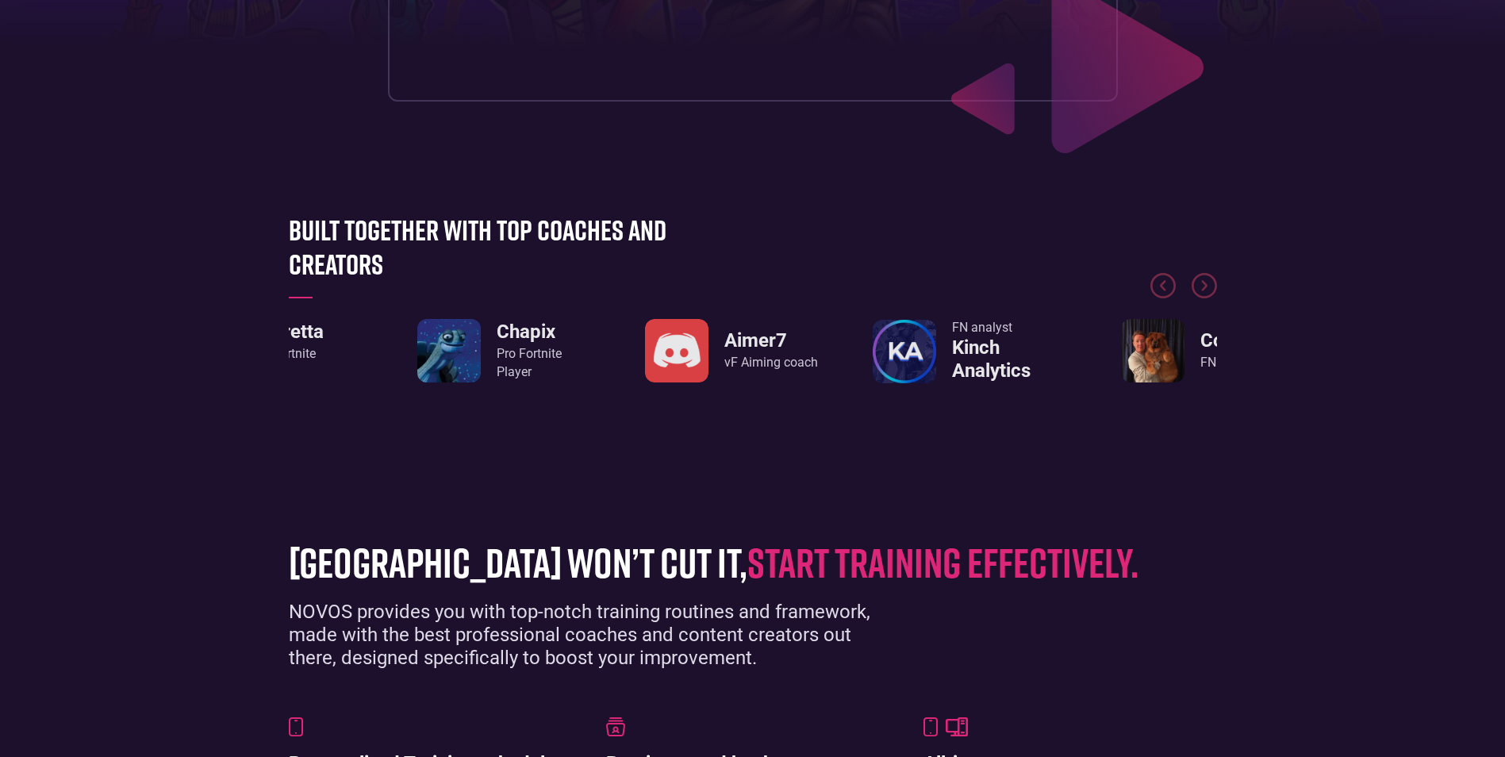
click at [913, 393] on div "Built together with top coaches and creators JivanTV Coaching content Endretta …" at bounding box center [753, 321] width 944 height 216
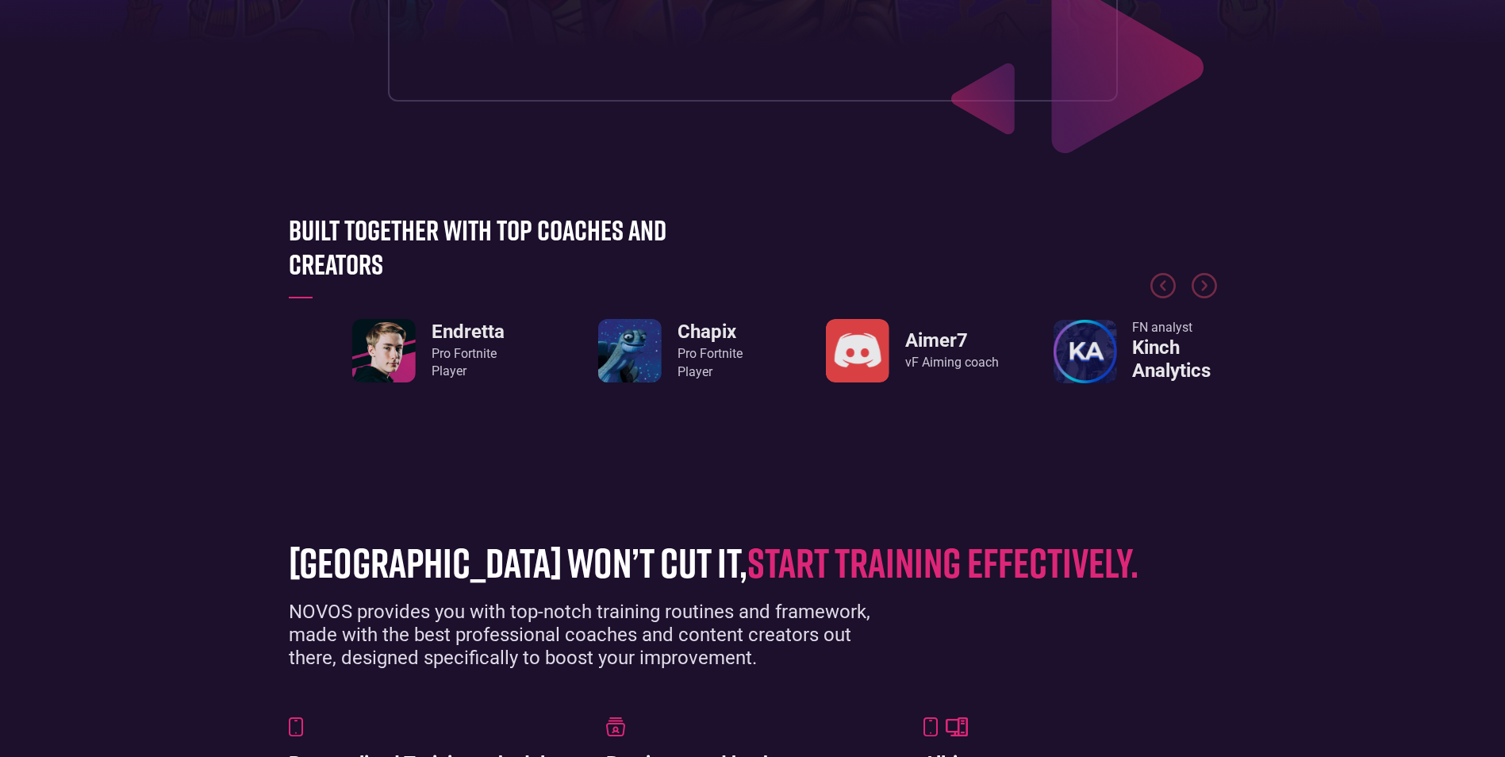
click at [889, 350] on img "3 / 8" at bounding box center [857, 350] width 63 height 63
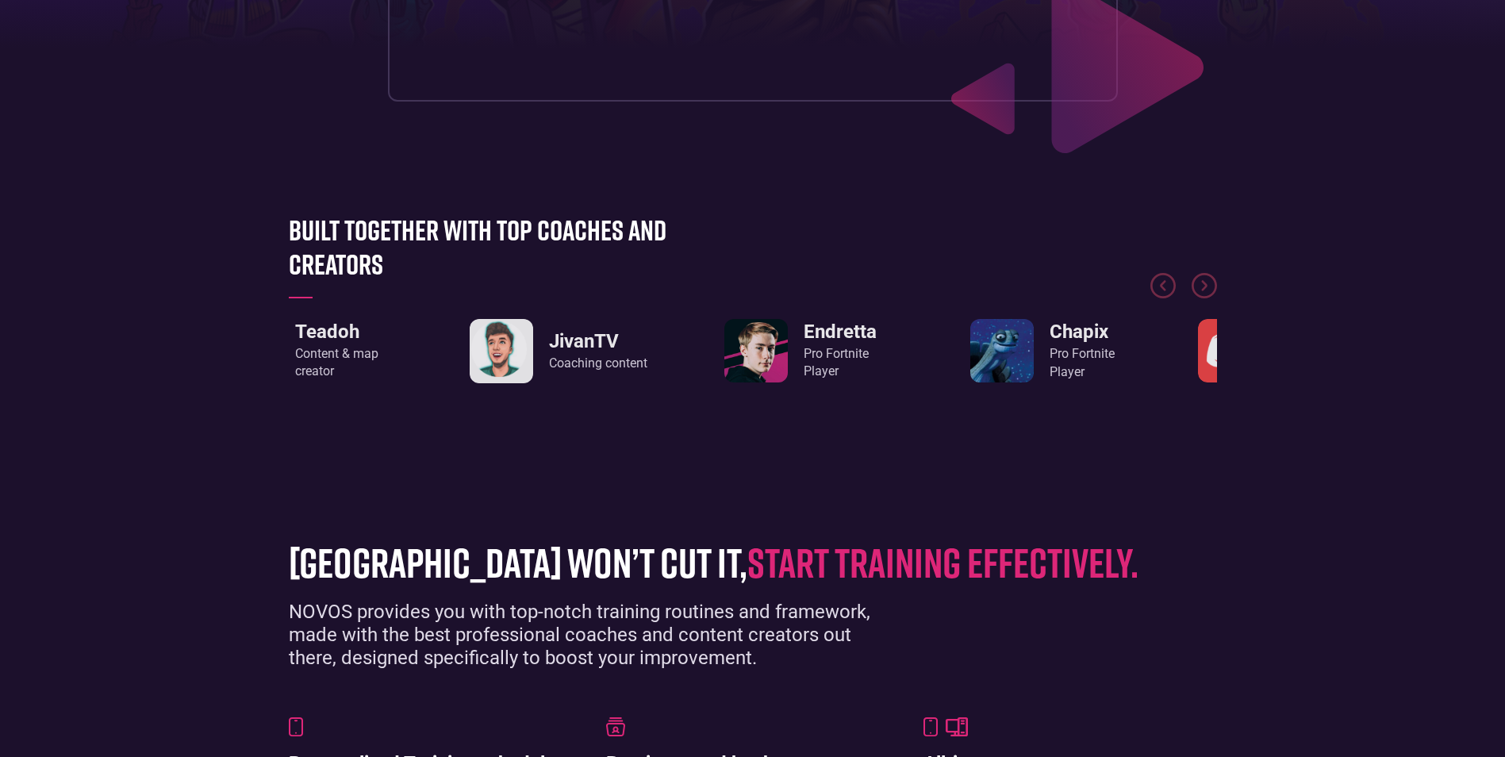
click at [788, 358] on img "1 / 8" at bounding box center [755, 350] width 63 height 63
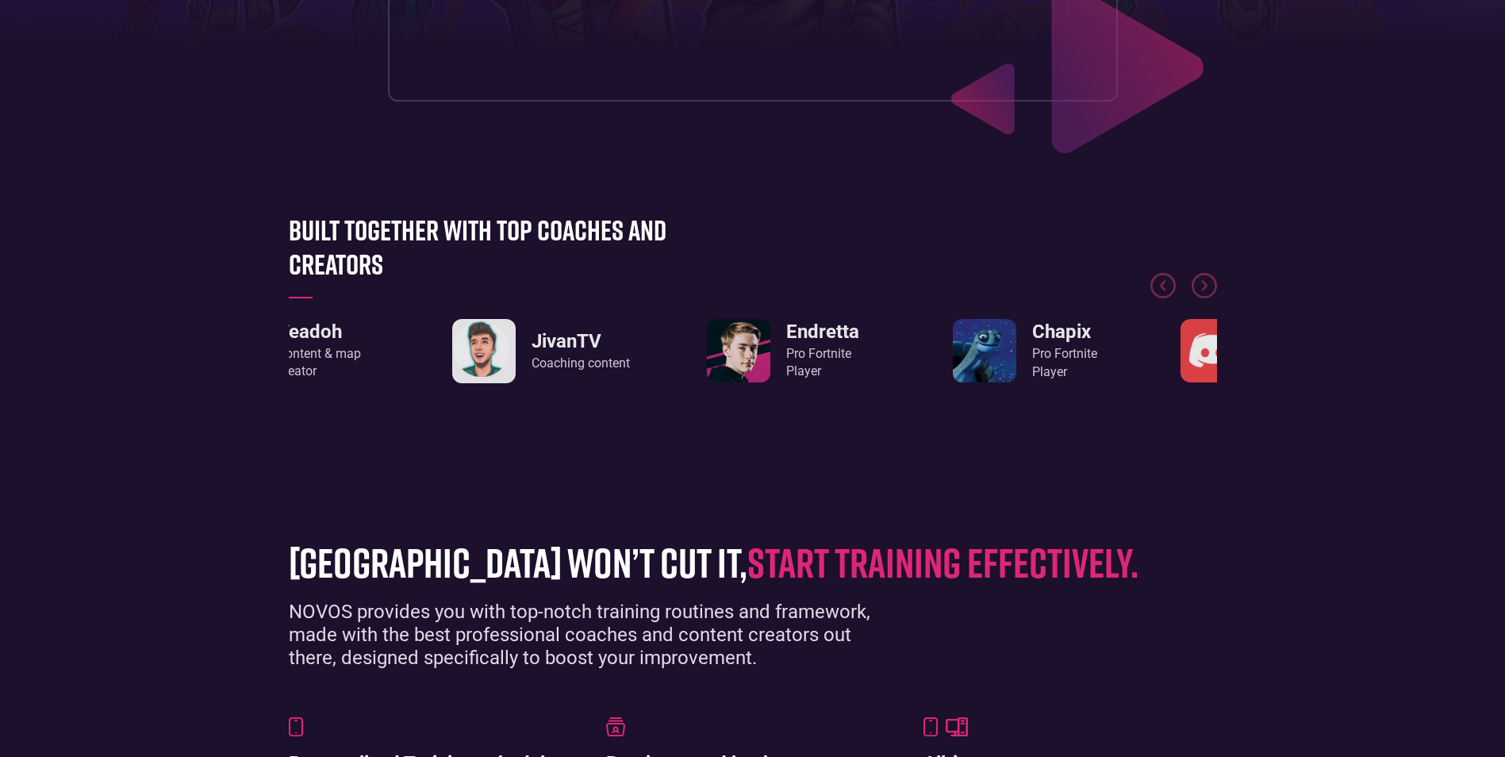
click at [717, 355] on img "1 / 8" at bounding box center [738, 350] width 63 height 63
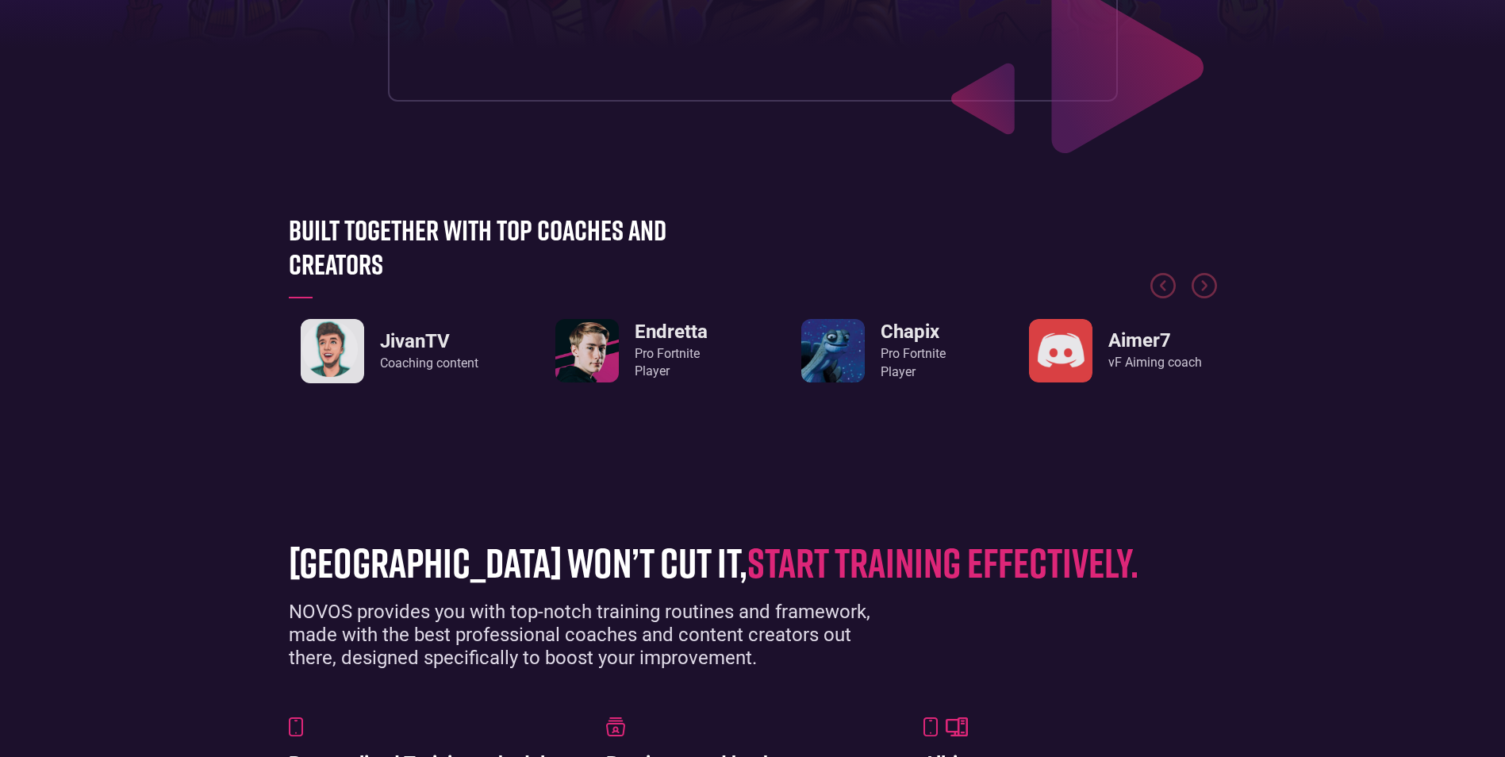
click at [635, 351] on div "Pro Fortnite Player" at bounding box center [671, 363] width 73 height 36
click at [653, 321] on h3 "Endretta" at bounding box center [671, 331] width 73 height 23
click at [364, 318] on div "Teadoh Content & map creator JivanTV Coaching content Endretta Pro Fortnite Pla…" at bounding box center [753, 289] width 928 height 190
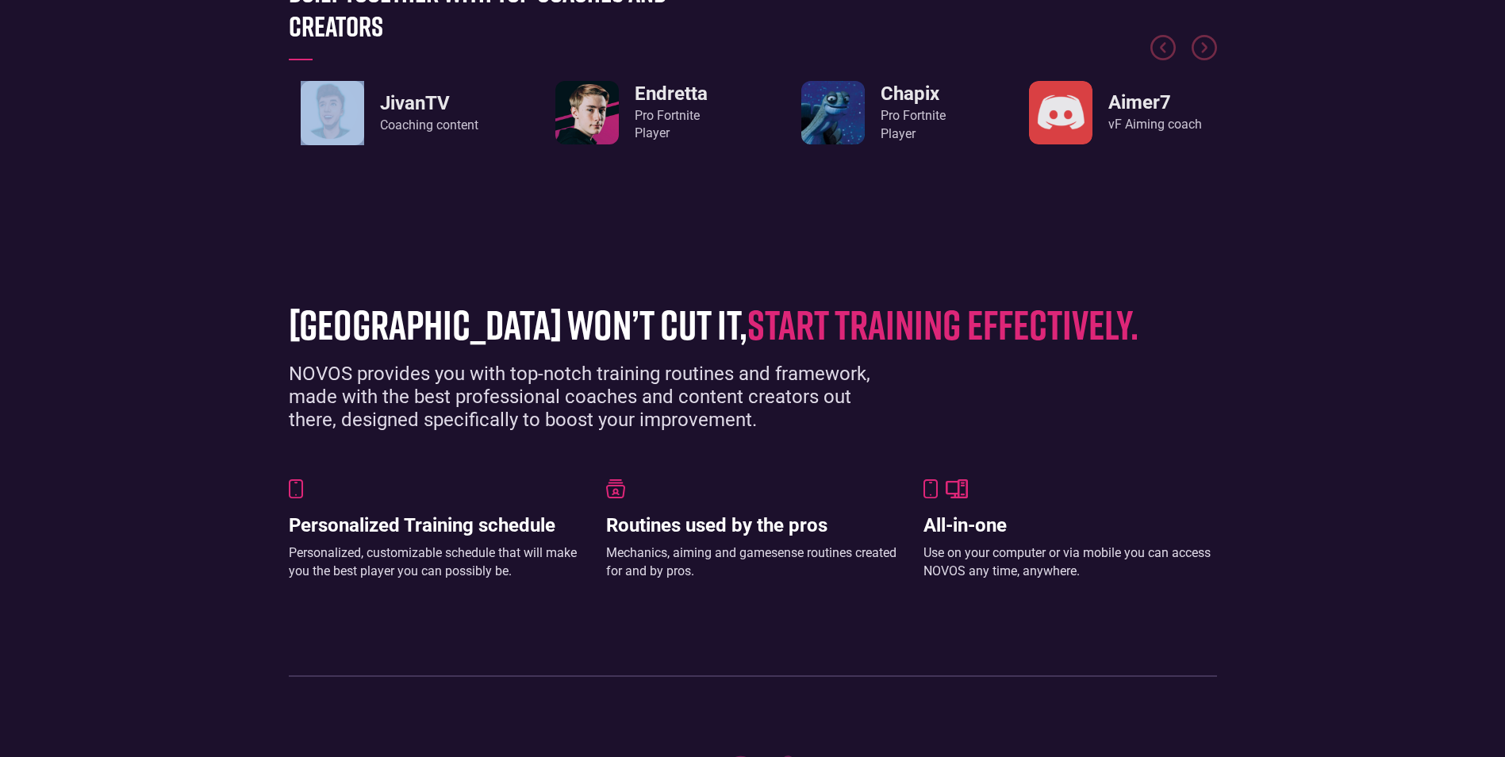
scroll to position [1010, 0]
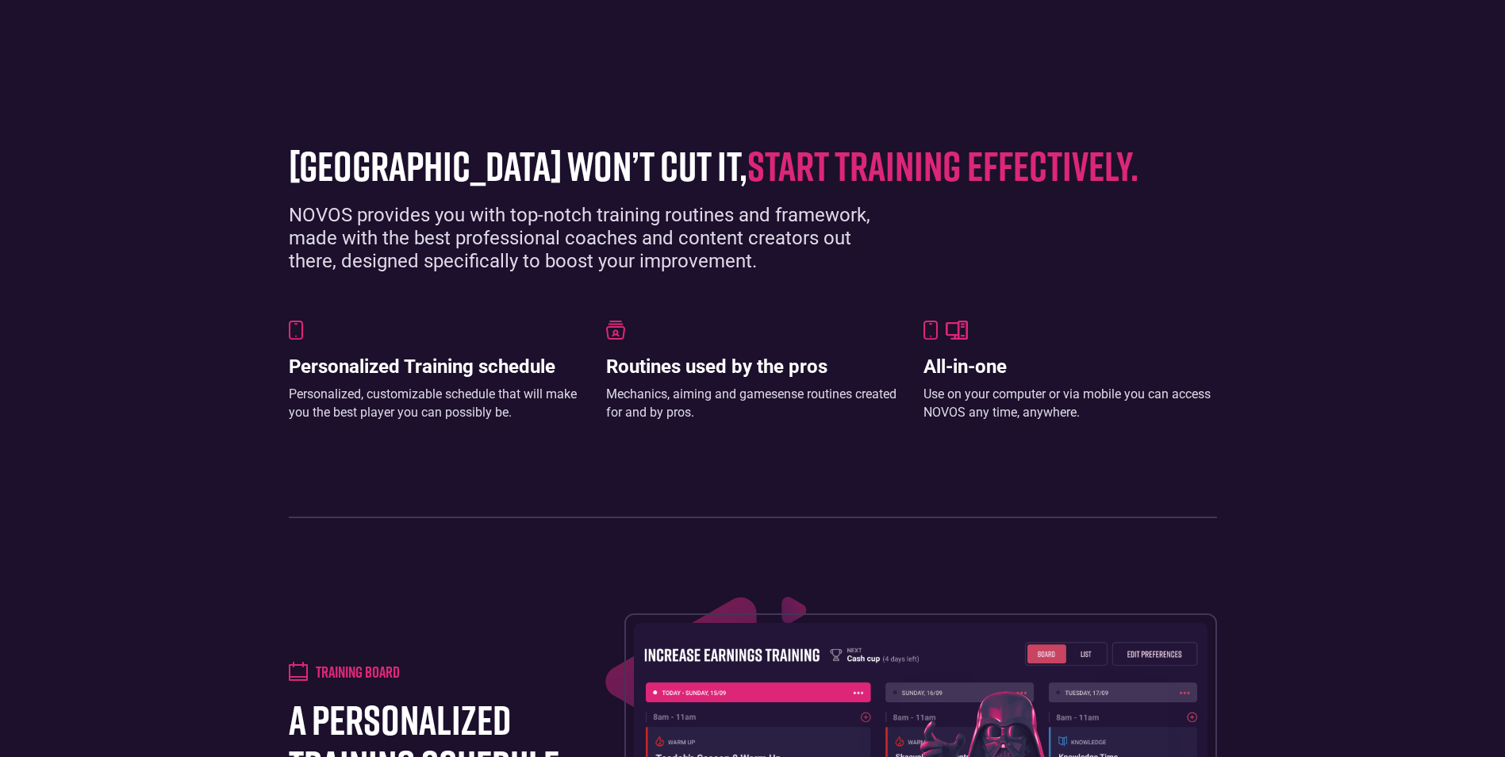
click at [489, 412] on div "Personalized, customizable schedule that will make you the best player you can …" at bounding box center [435, 403] width 293 height 36
click at [504, 412] on div "Personalized, customizable schedule that will make you the best player you can …" at bounding box center [435, 403] width 293 height 36
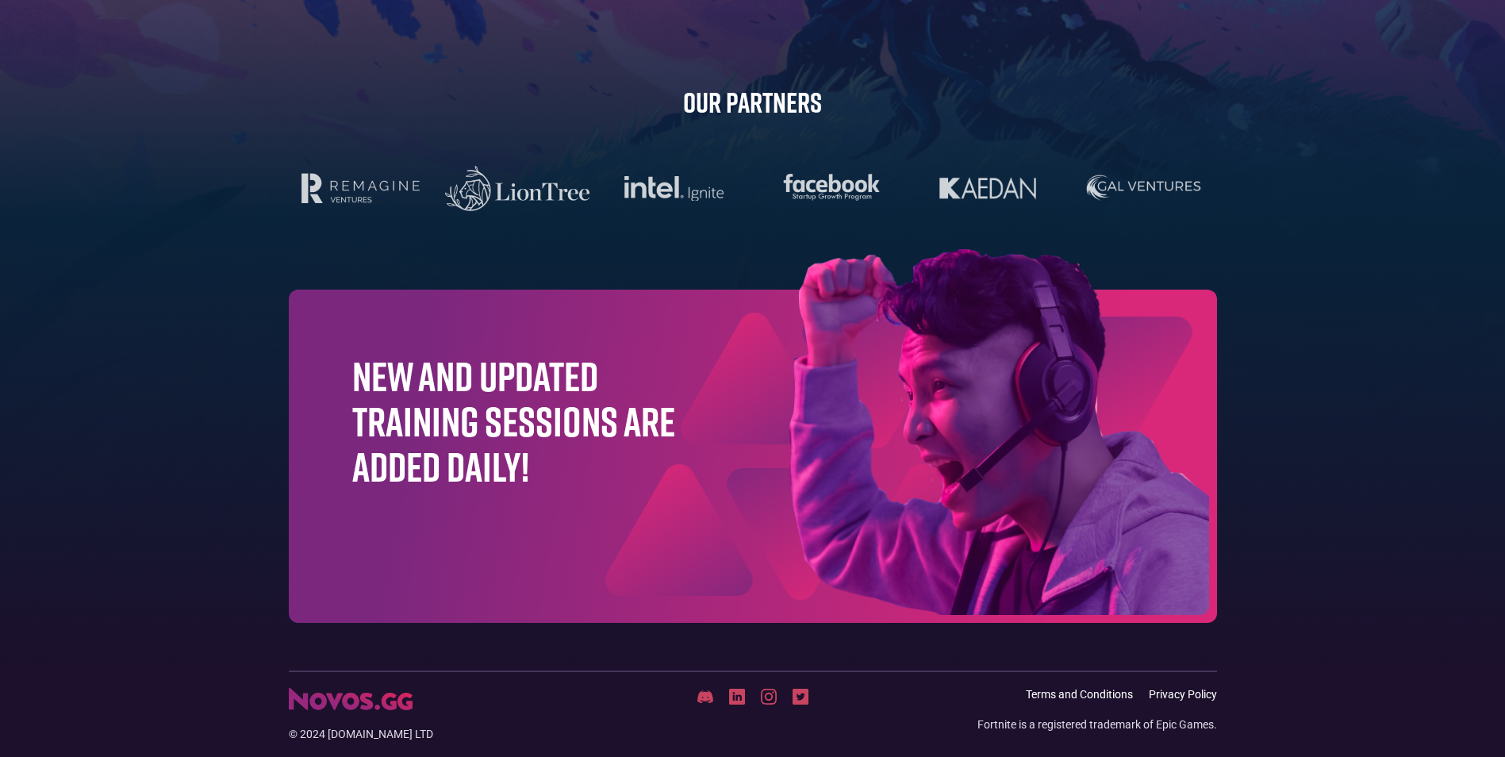
scroll to position [4958, 0]
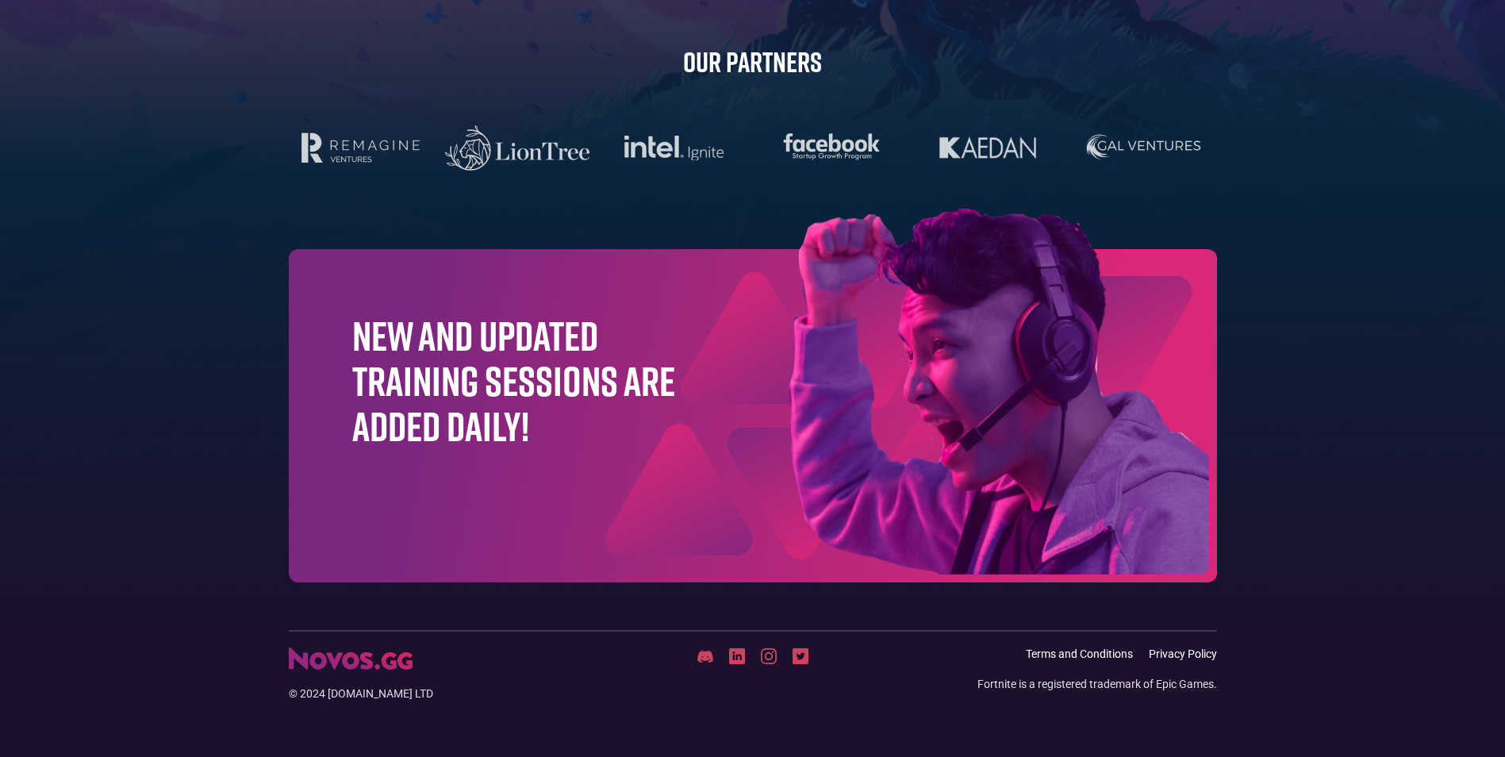
click at [1084, 658] on link "Terms and Conditions" at bounding box center [1079, 653] width 107 height 13
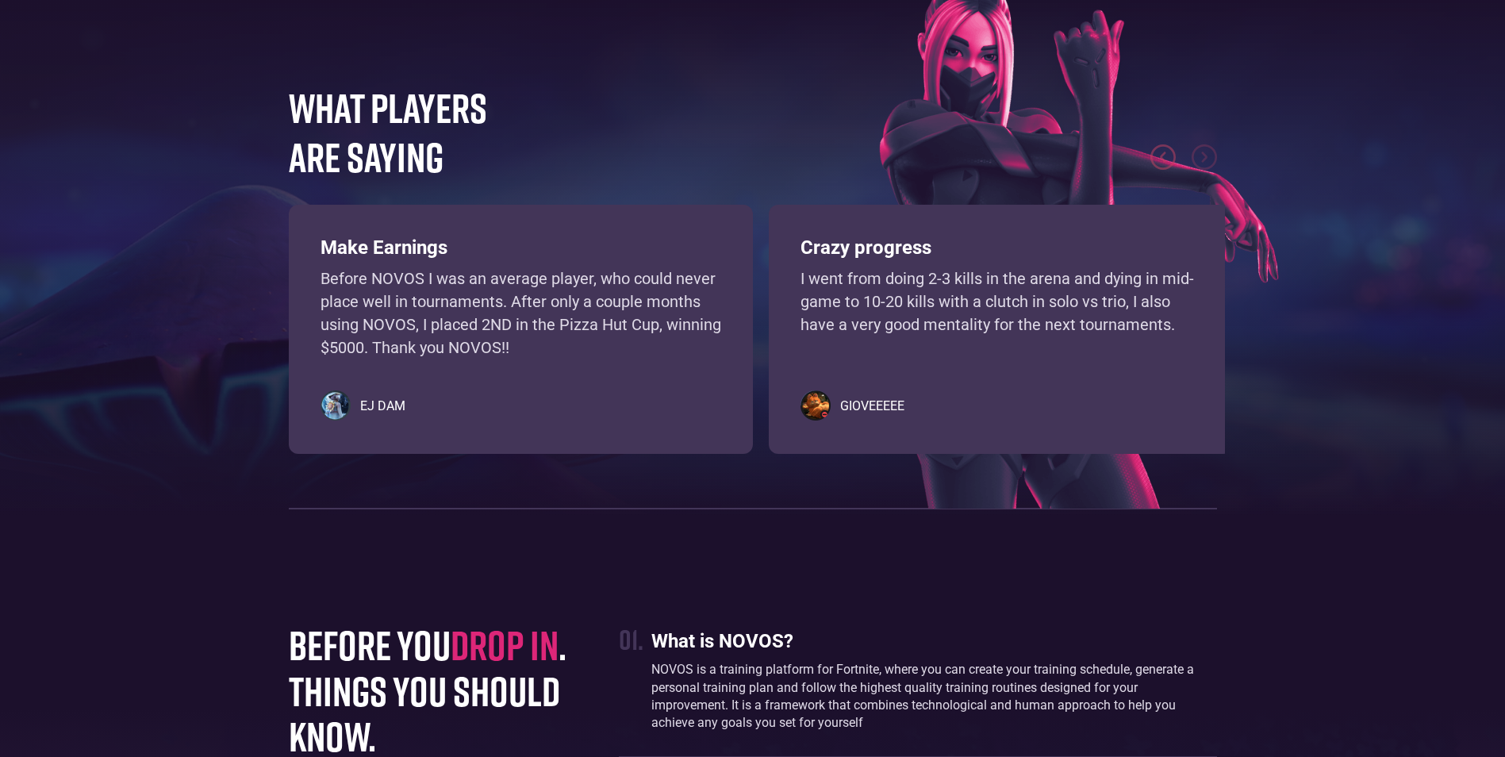
scroll to position [3610, 0]
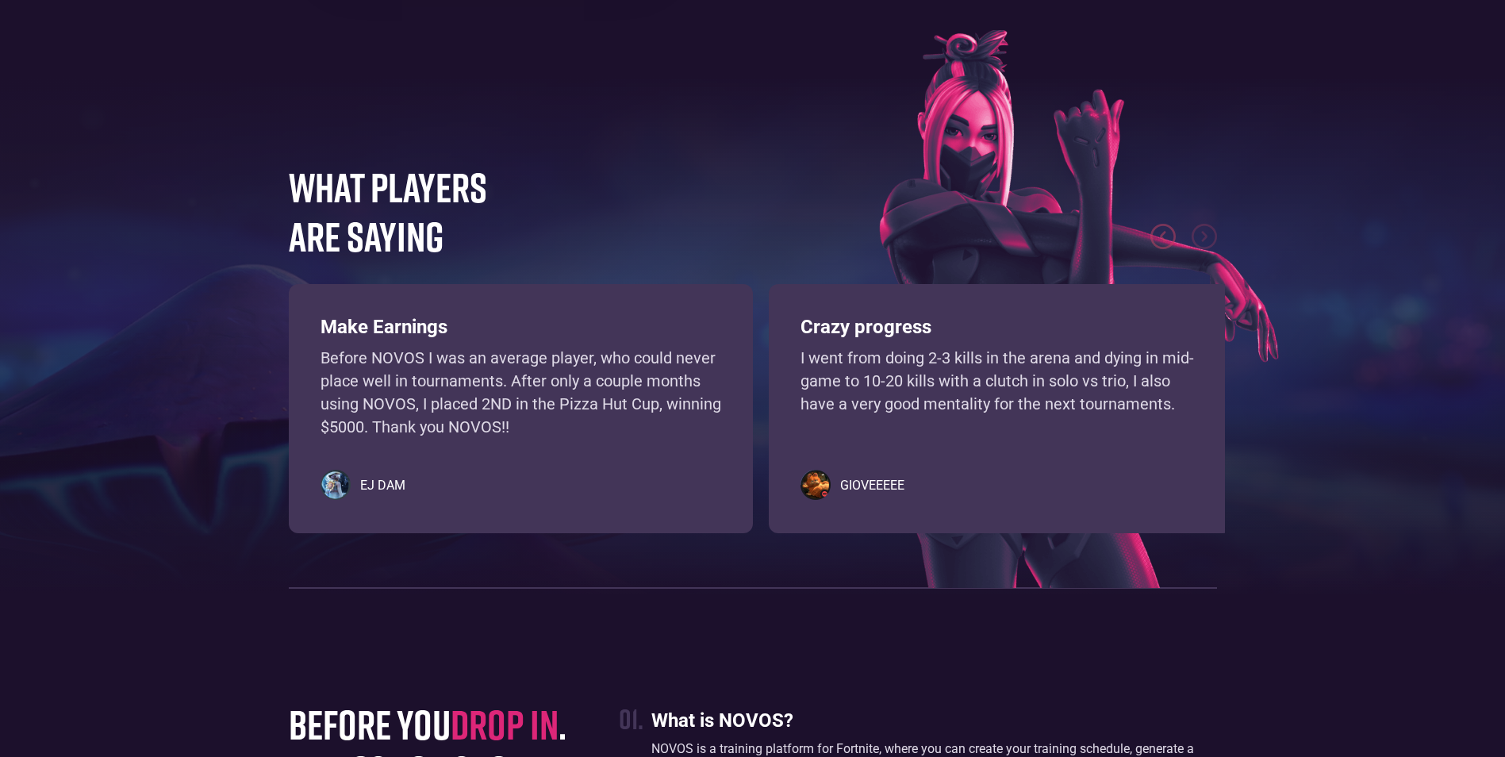
click at [378, 478] on h5 "EJ DAM" at bounding box center [382, 486] width 45 height 16
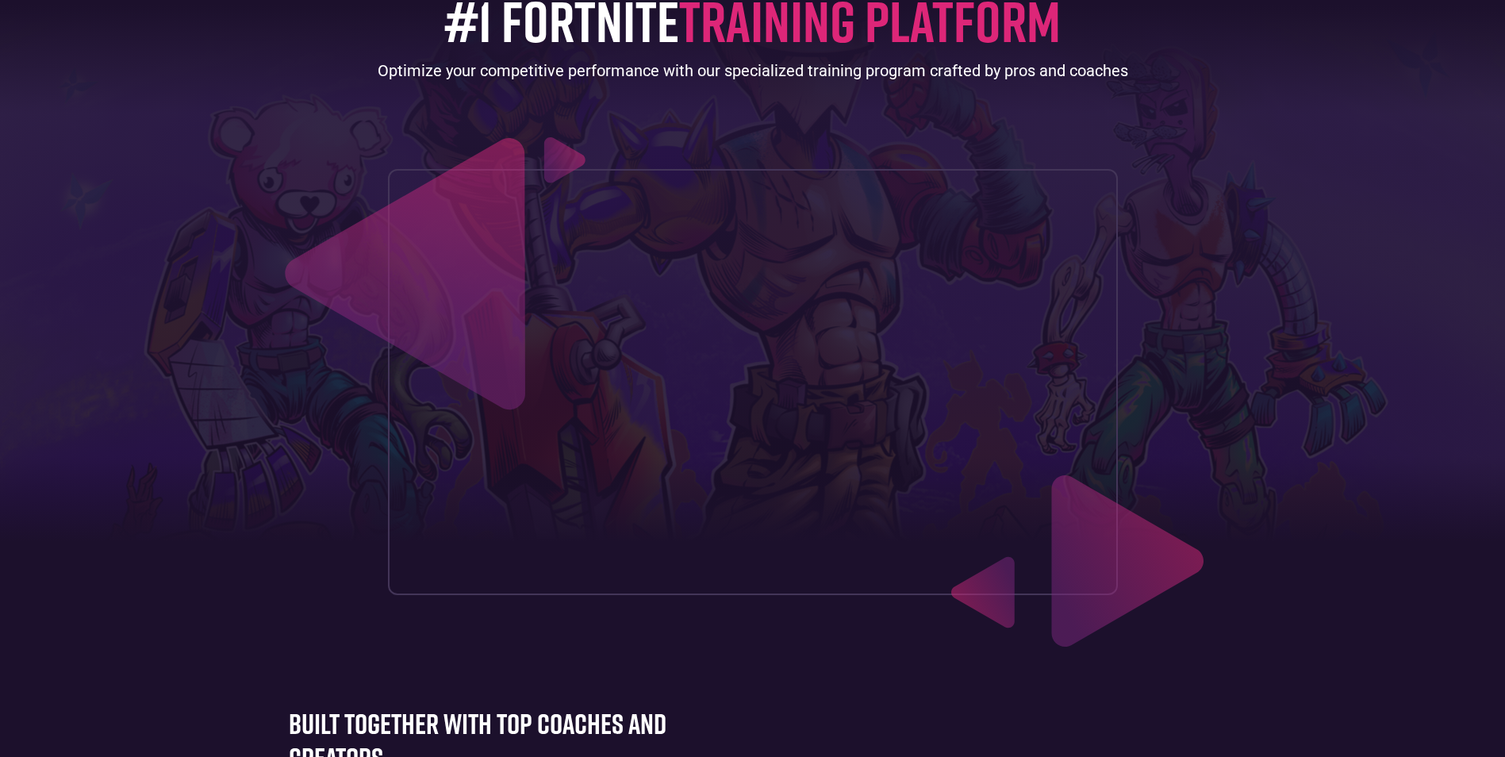
scroll to position [0, 0]
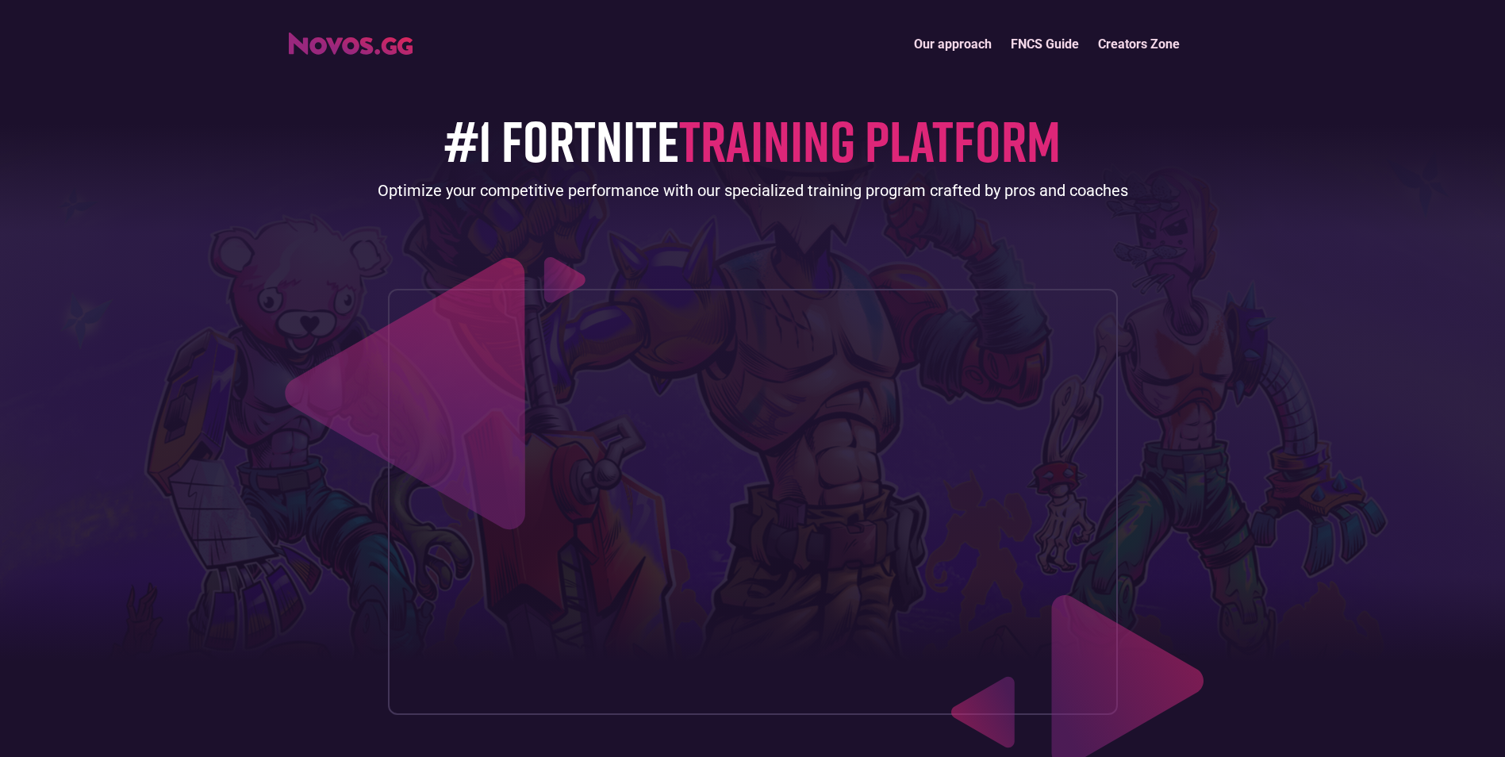
click at [1103, 42] on link "Creators Zone" at bounding box center [1138, 44] width 101 height 34
click at [1045, 44] on link "FNCS Guide" at bounding box center [1044, 44] width 87 height 34
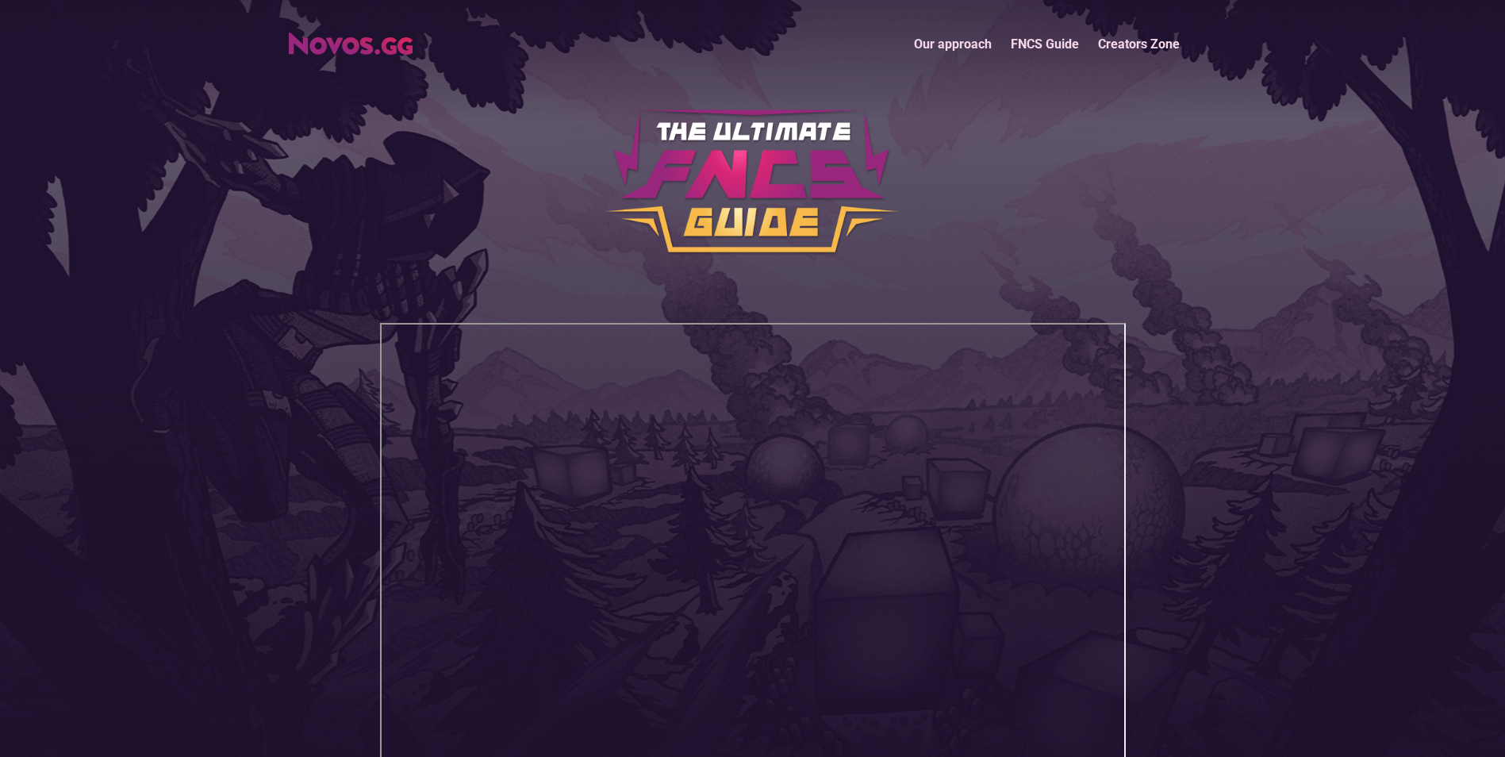
click at [954, 35] on link "Our approach" at bounding box center [952, 44] width 97 height 34
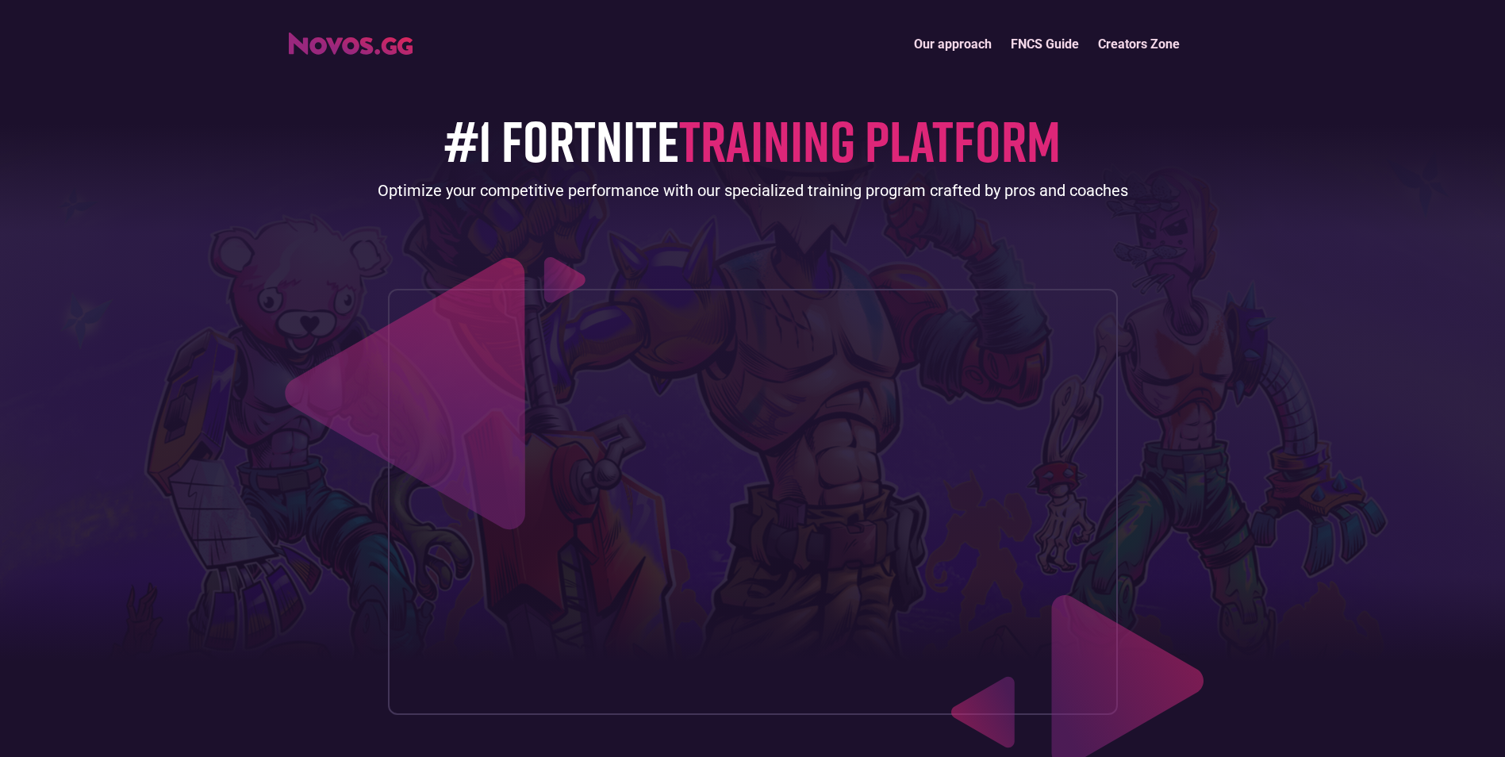
click at [1035, 50] on link "FNCS Guide" at bounding box center [1044, 44] width 87 height 34
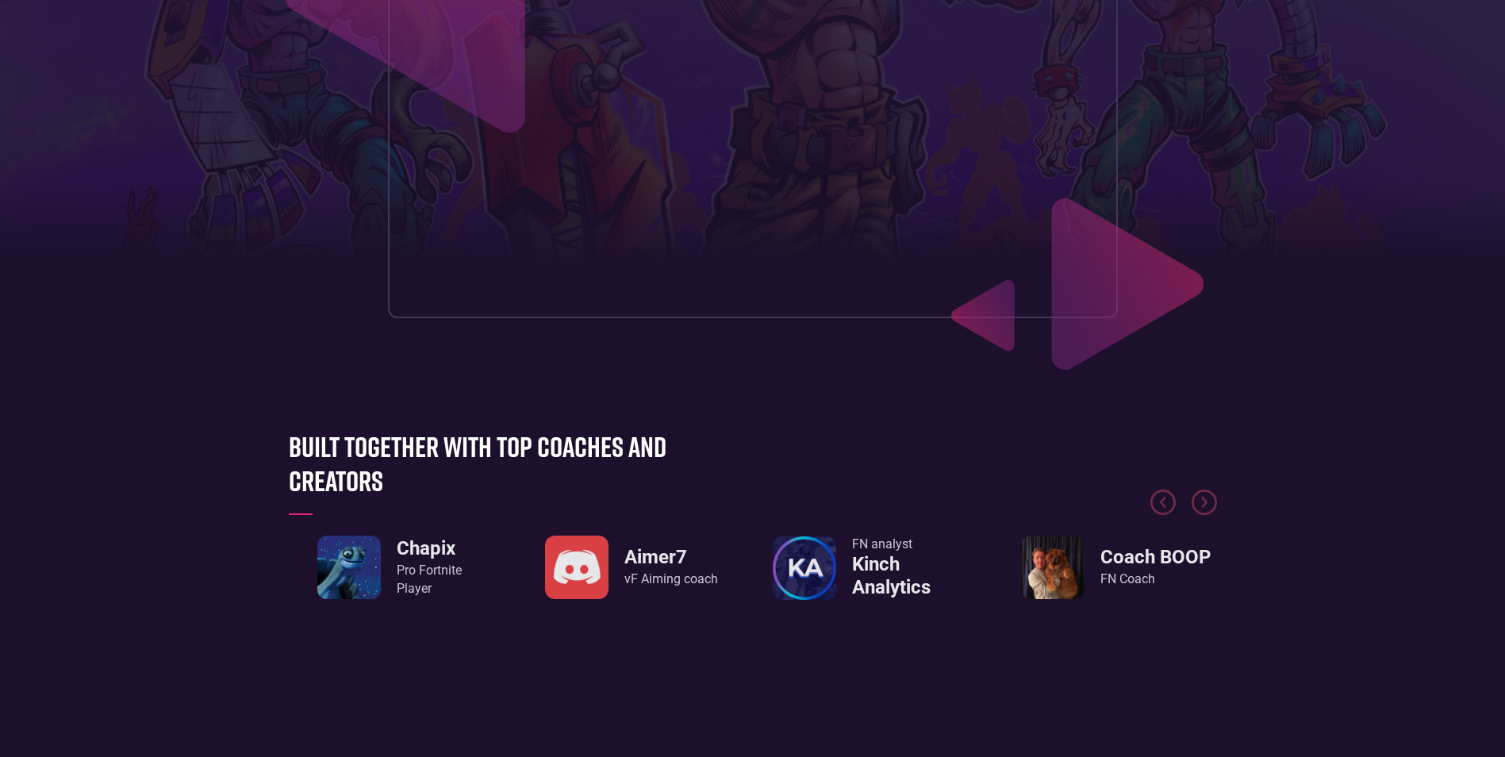
scroll to position [635, 0]
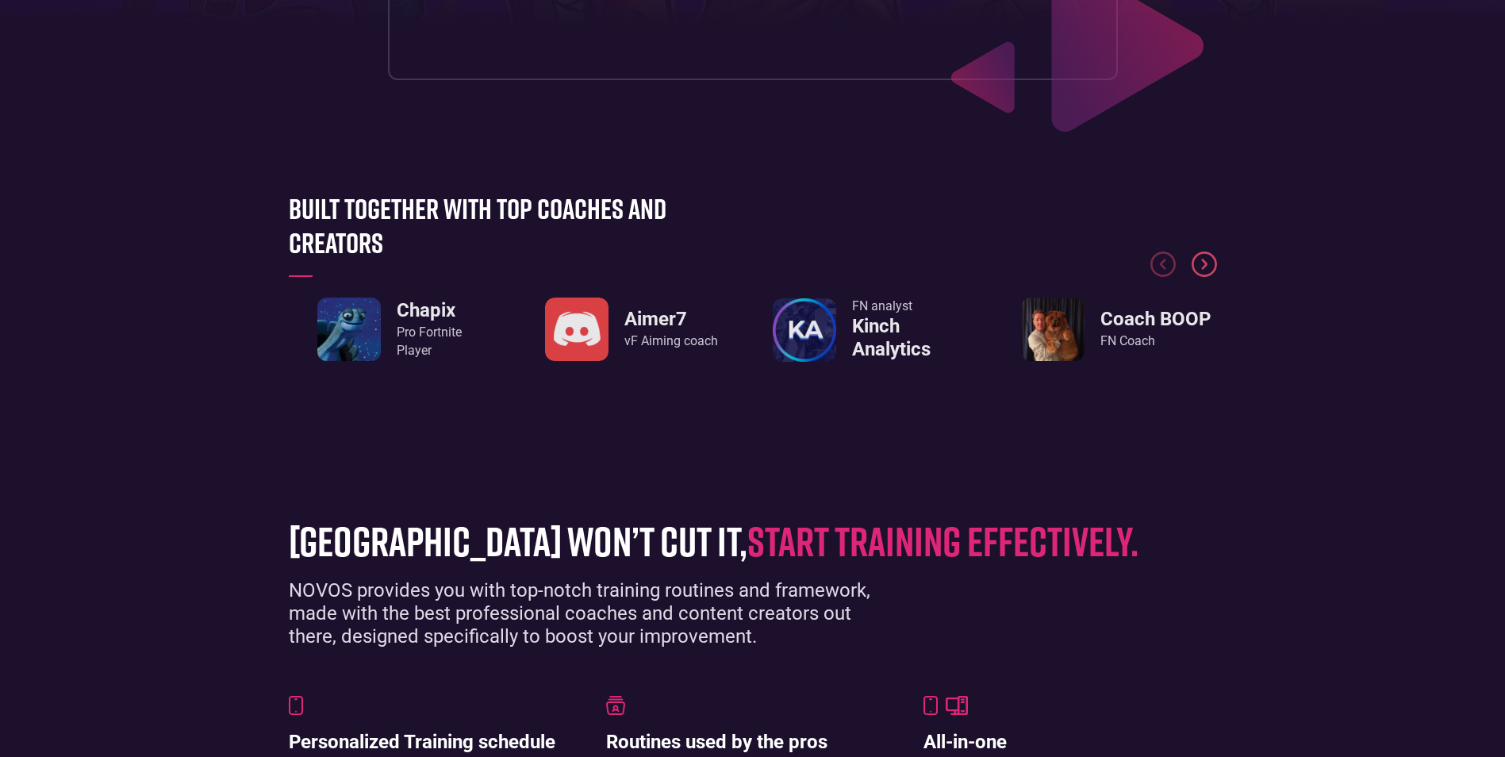
click at [1197, 270] on img "Next slide" at bounding box center [1203, 263] width 25 height 25
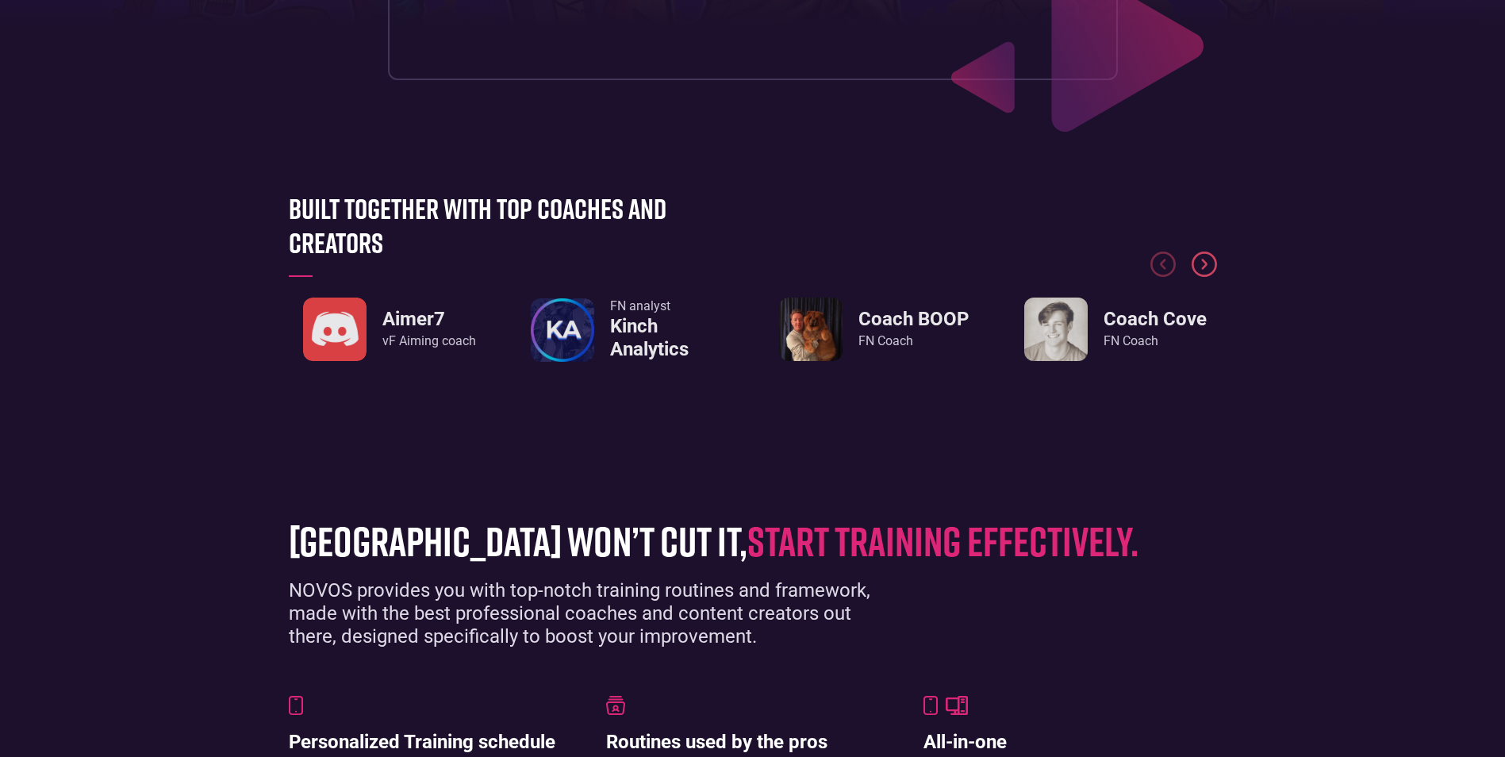
click at [1201, 270] on img "Next slide" at bounding box center [1203, 263] width 25 height 25
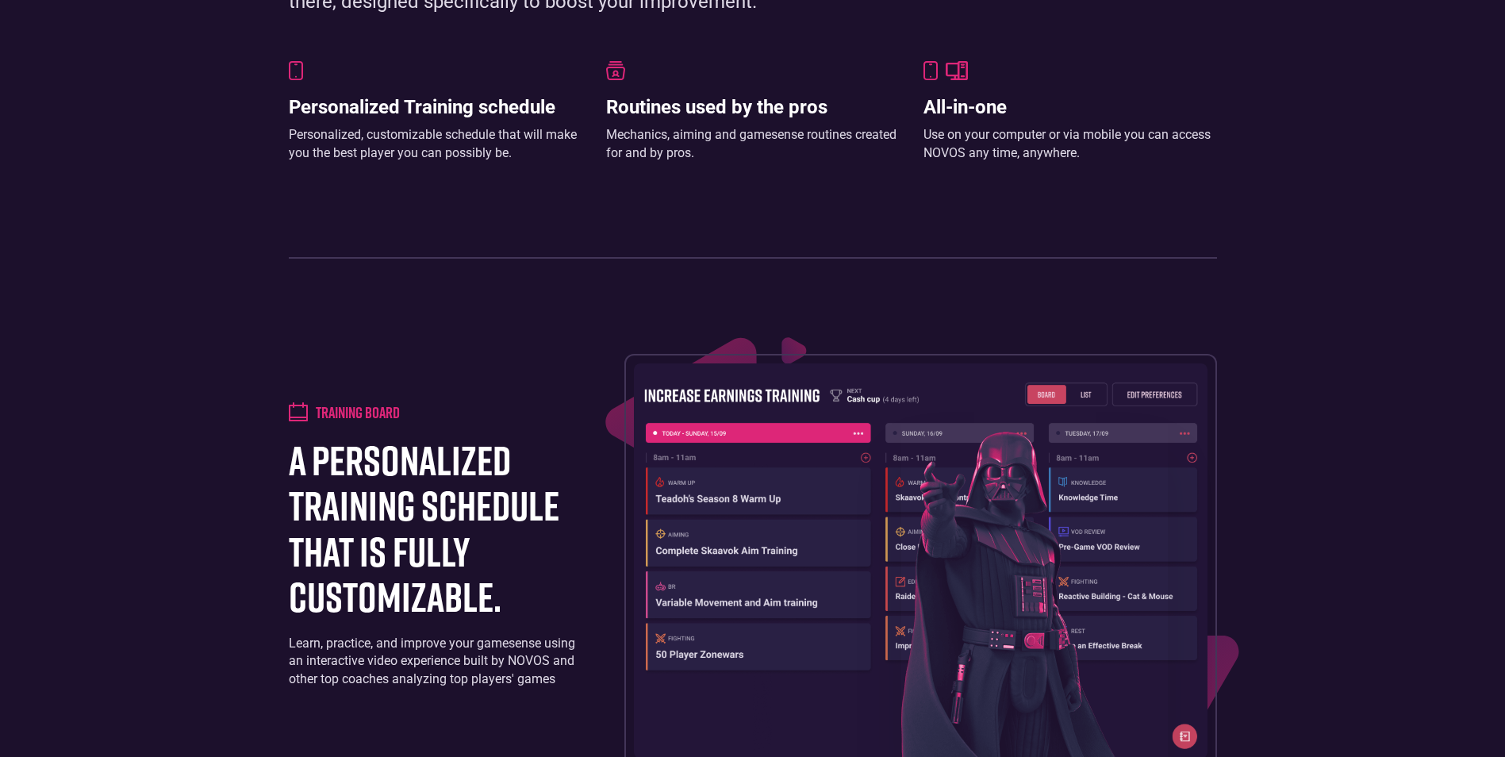
scroll to position [1428, 0]
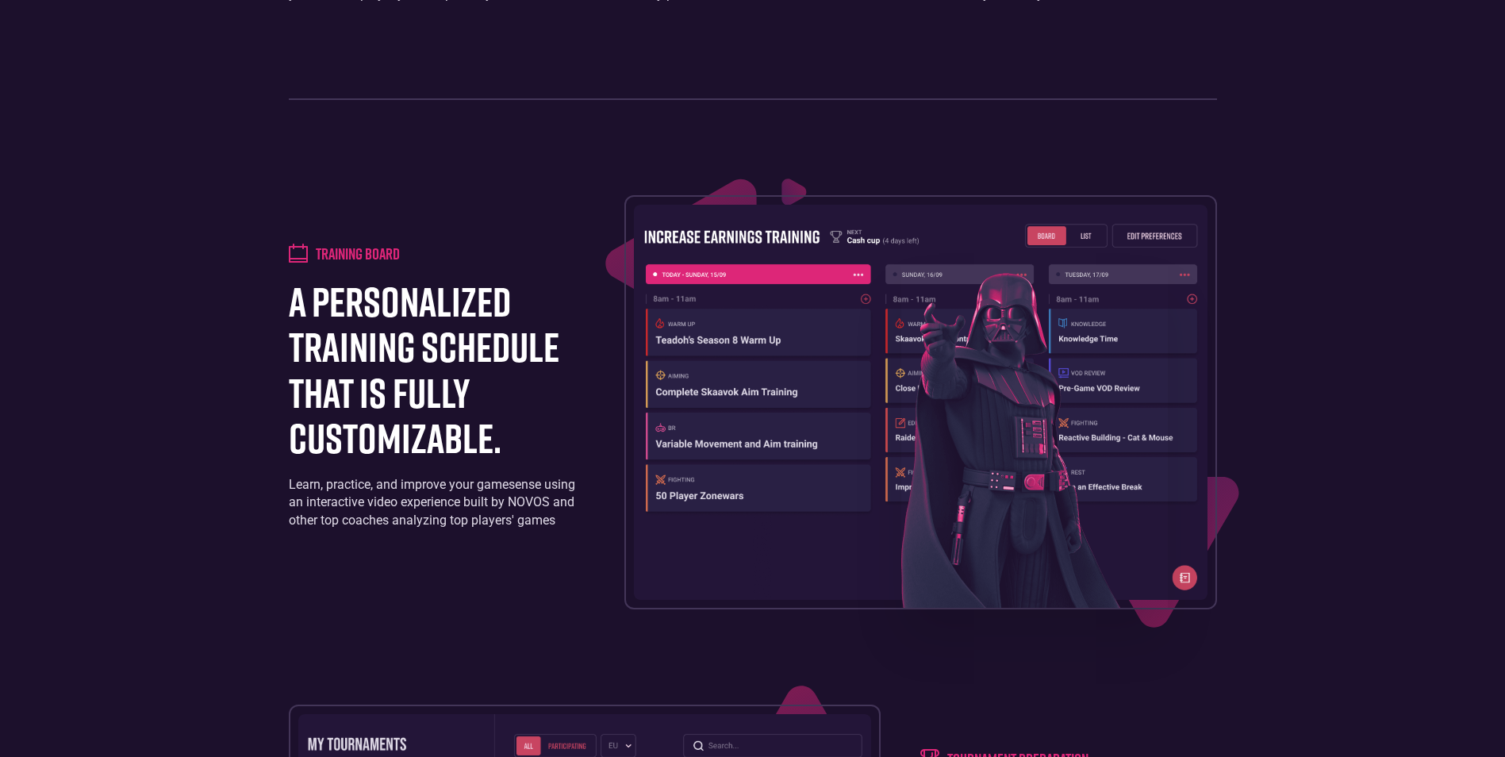
click at [906, 408] on img at bounding box center [1034, 437] width 267 height 342
click at [1049, 287] on img at bounding box center [1034, 437] width 267 height 342
